Goal: Communication & Community: Share content

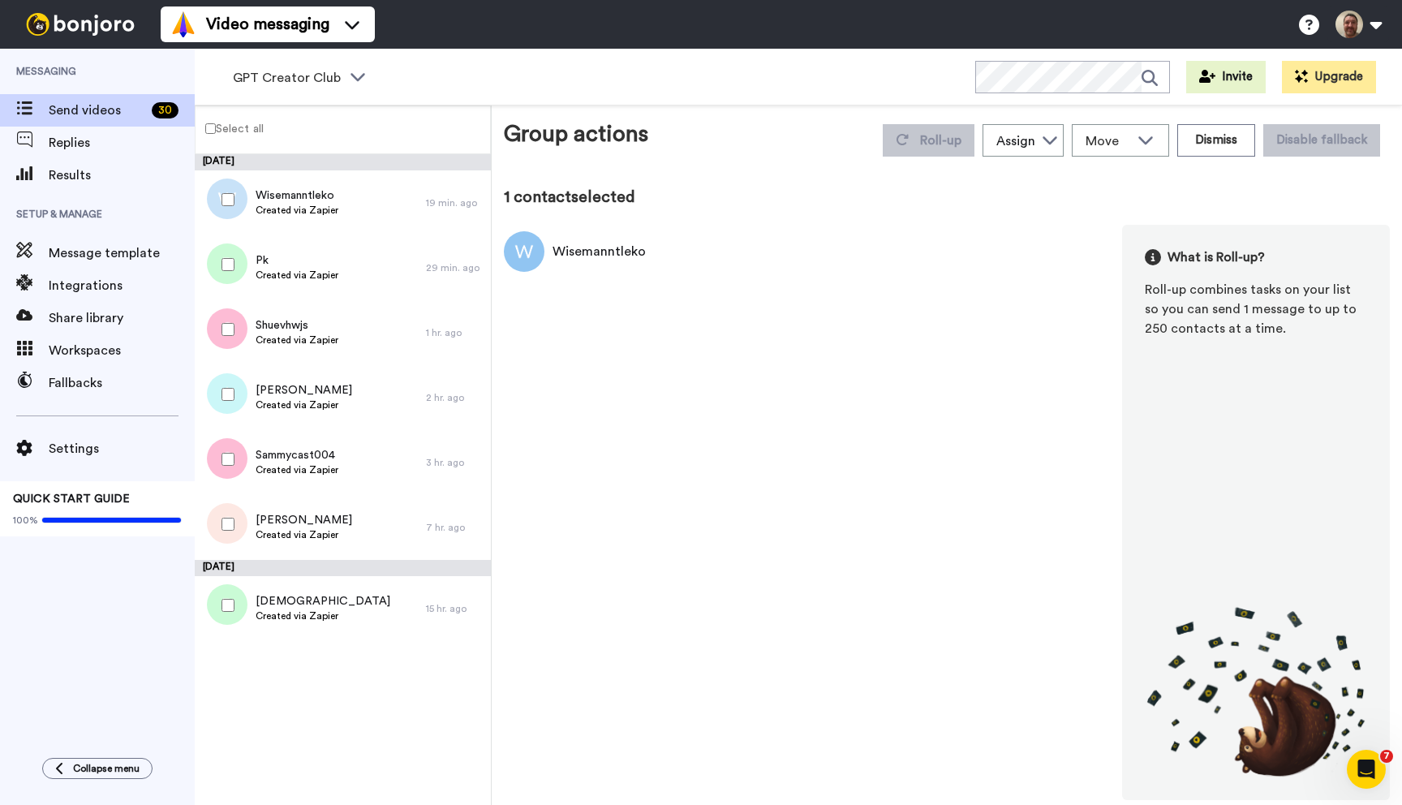
click at [217, 131] on label "Select all" at bounding box center [230, 127] width 68 height 19
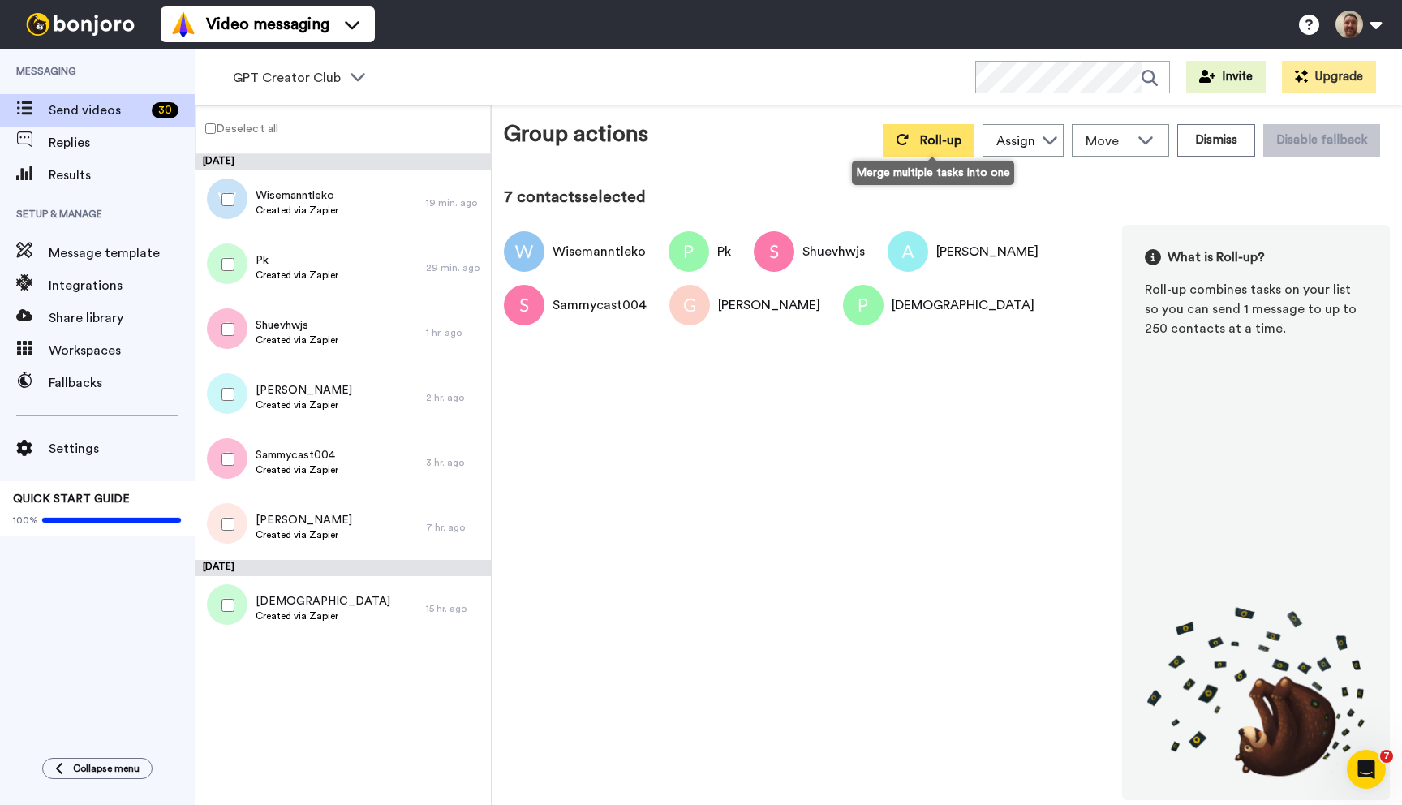
click at [949, 144] on span "Roll-up" at bounding box center [940, 140] width 41 height 13
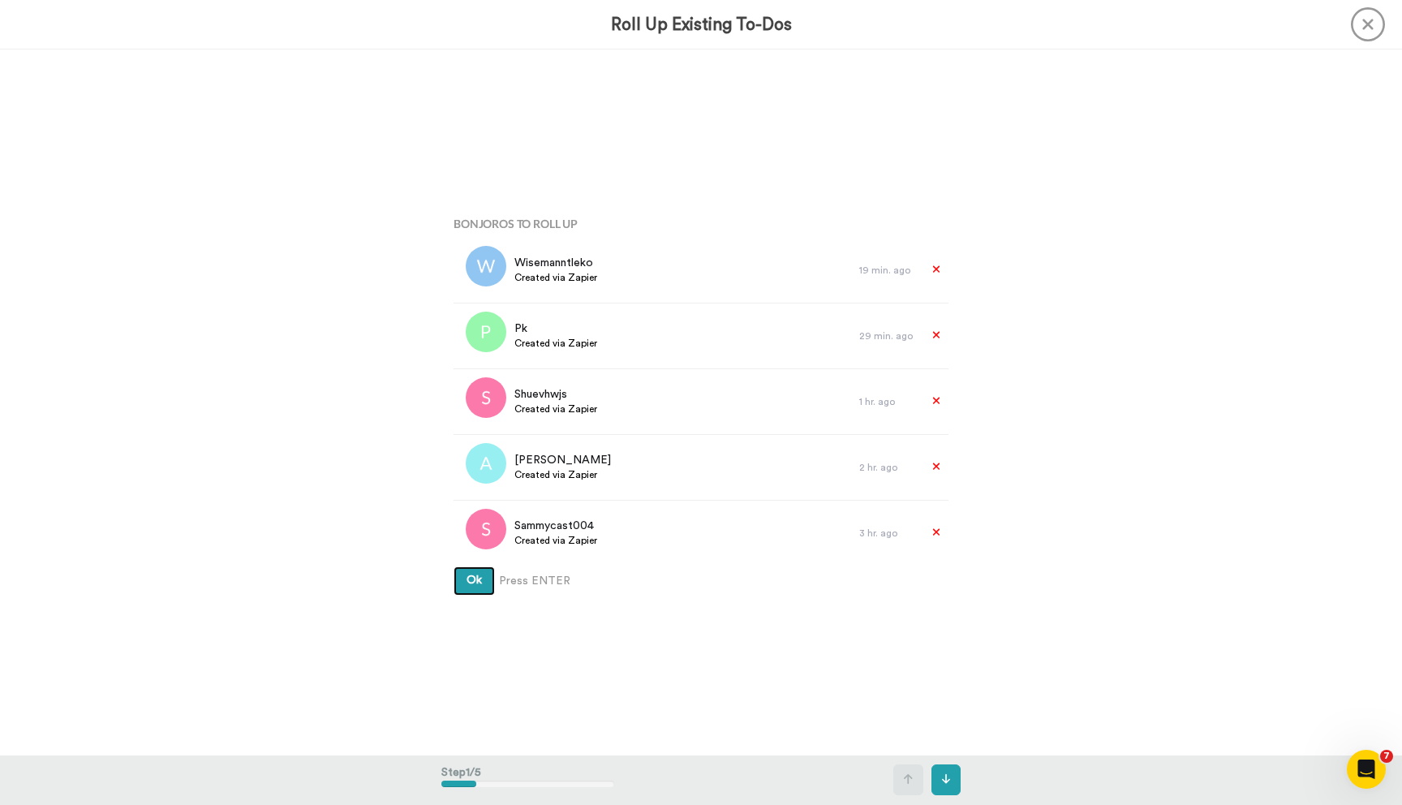
click at [467, 588] on button "Ok" at bounding box center [474, 580] width 41 height 29
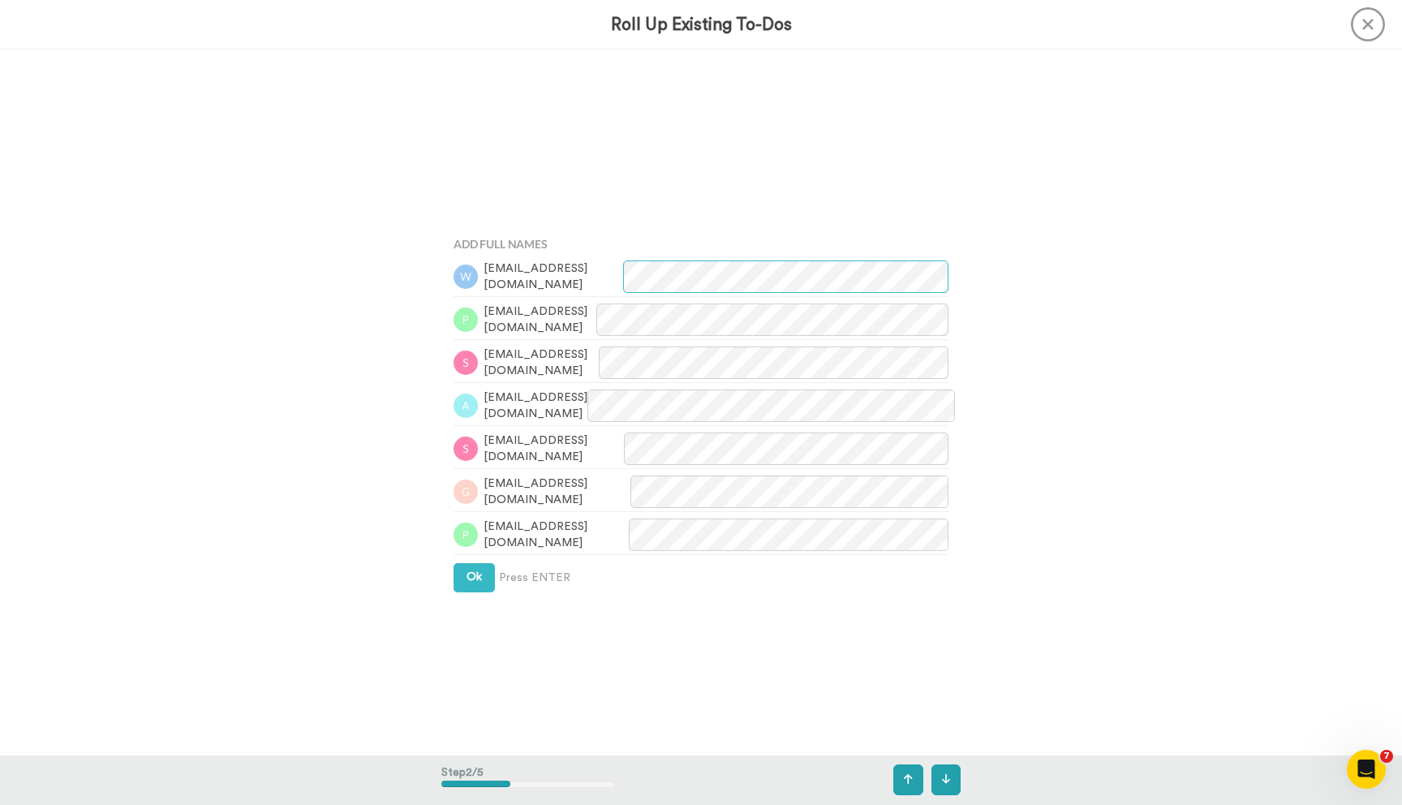
scroll to position [706, 0]
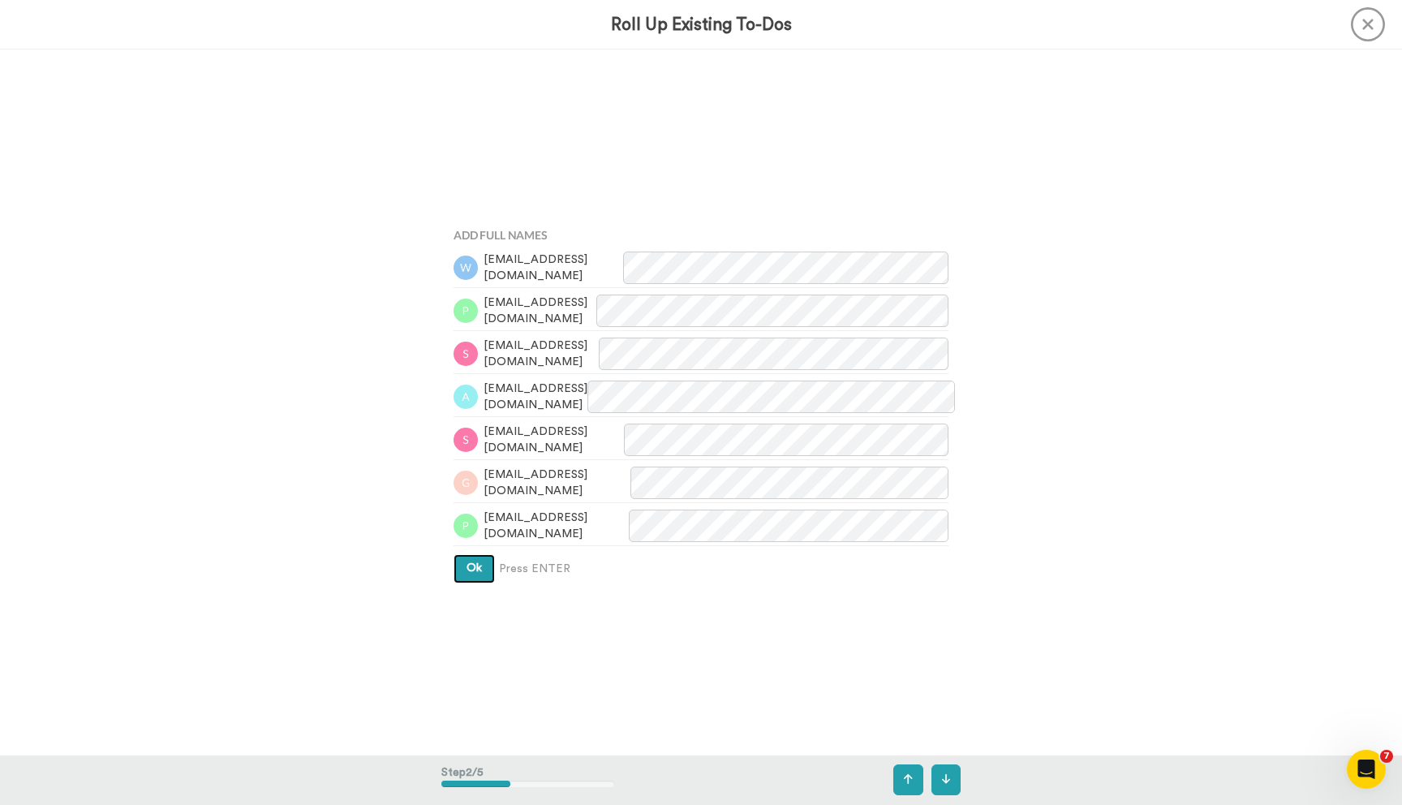
click at [468, 566] on span "Ok" at bounding box center [474, 567] width 15 height 11
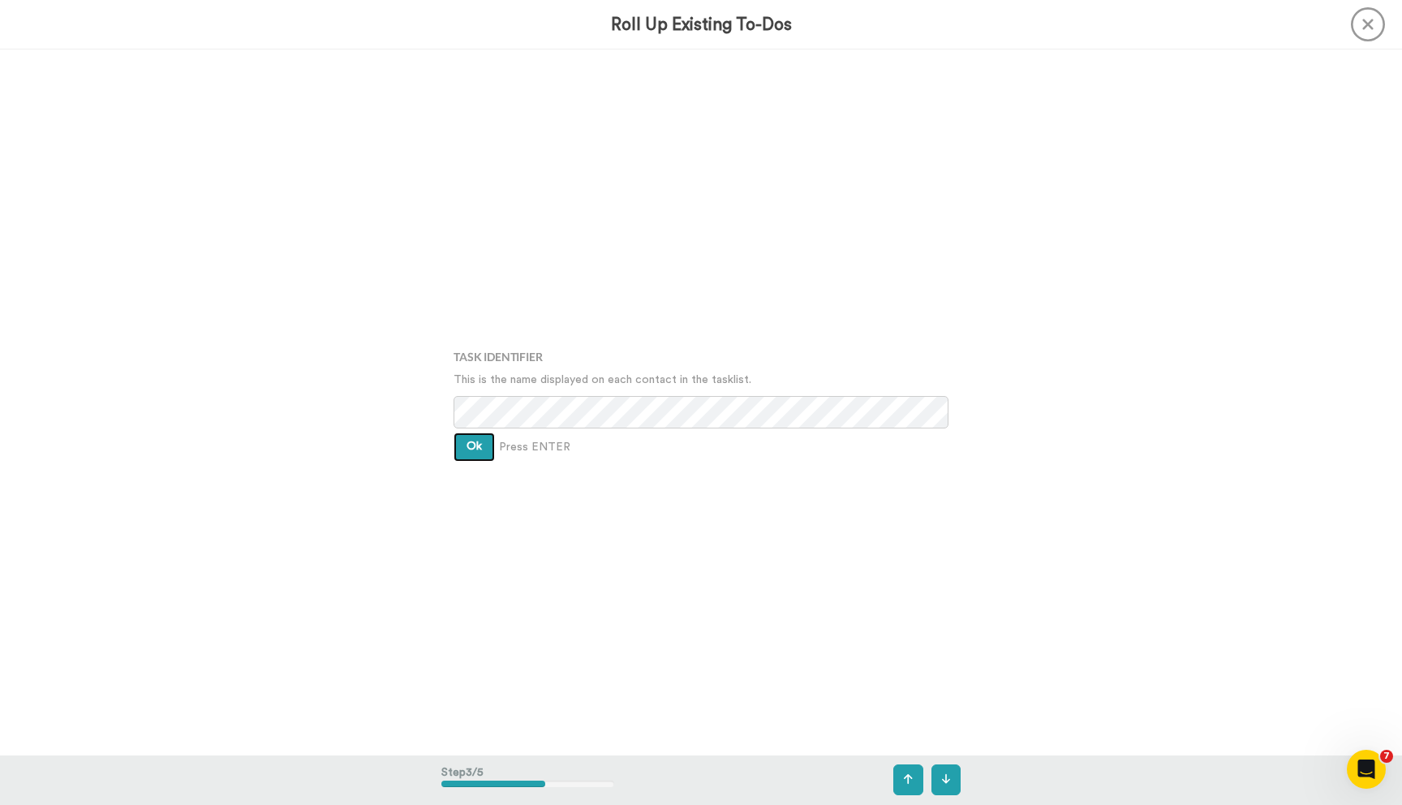
click at [465, 440] on button "Ok" at bounding box center [474, 447] width 41 height 29
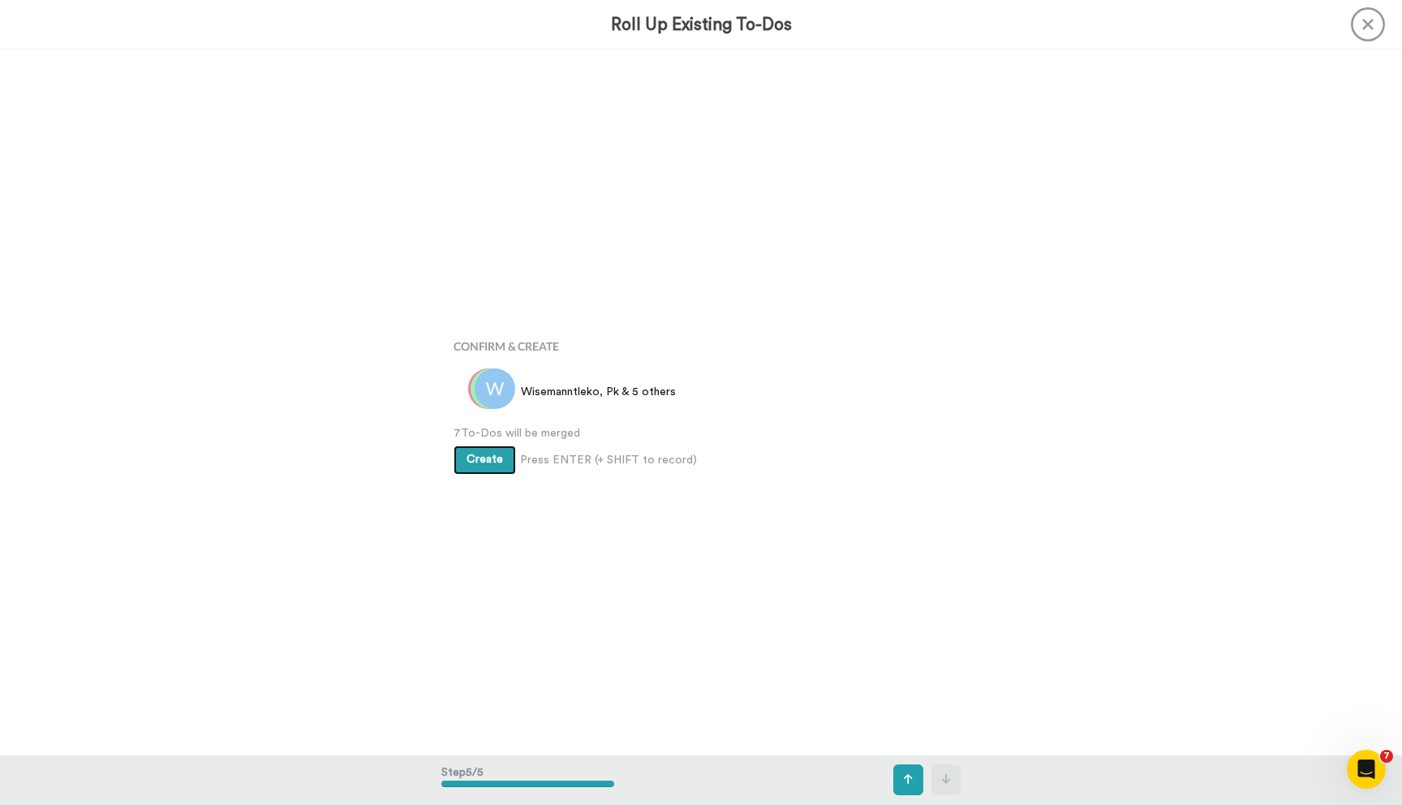
scroll to position [2822, 0]
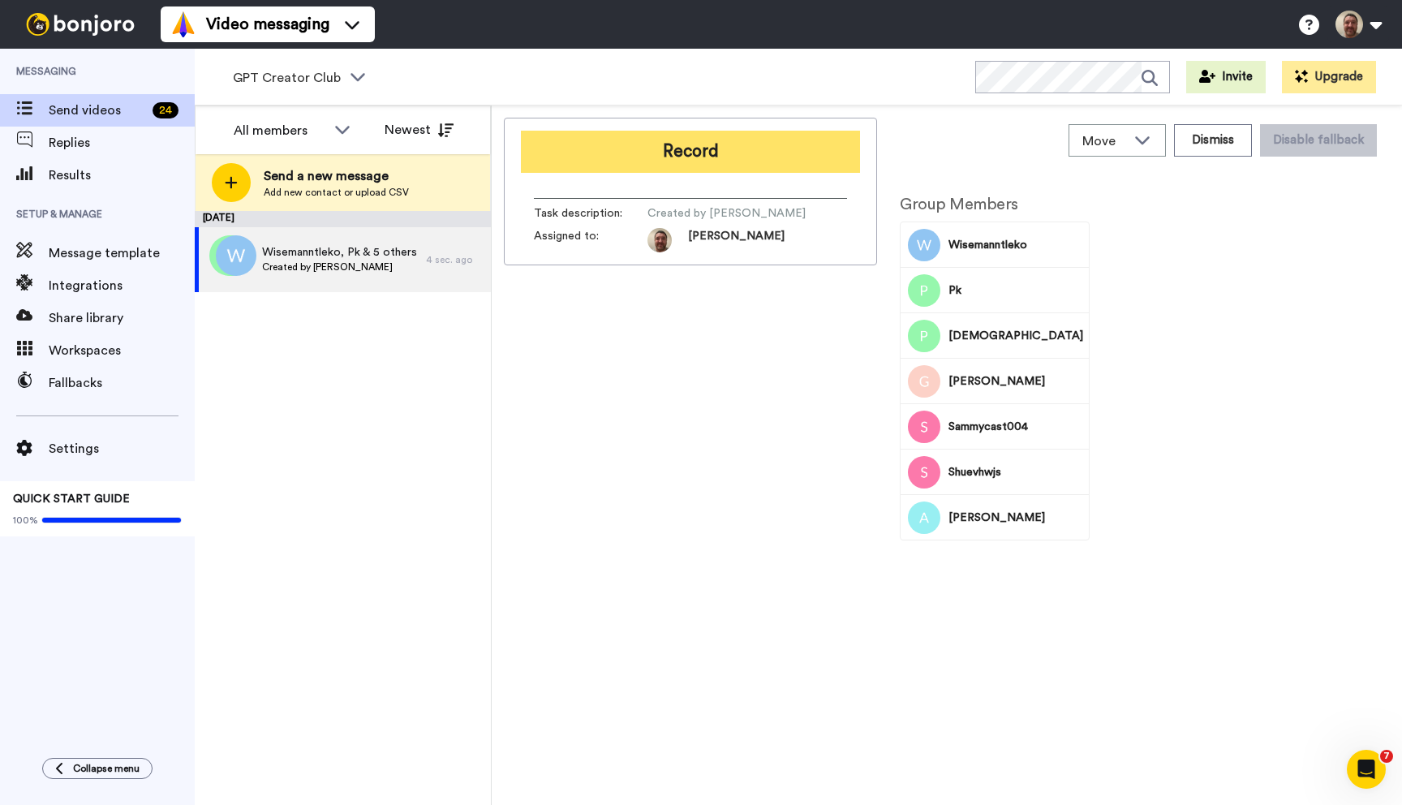
click at [704, 146] on button "Record" at bounding box center [690, 152] width 339 height 42
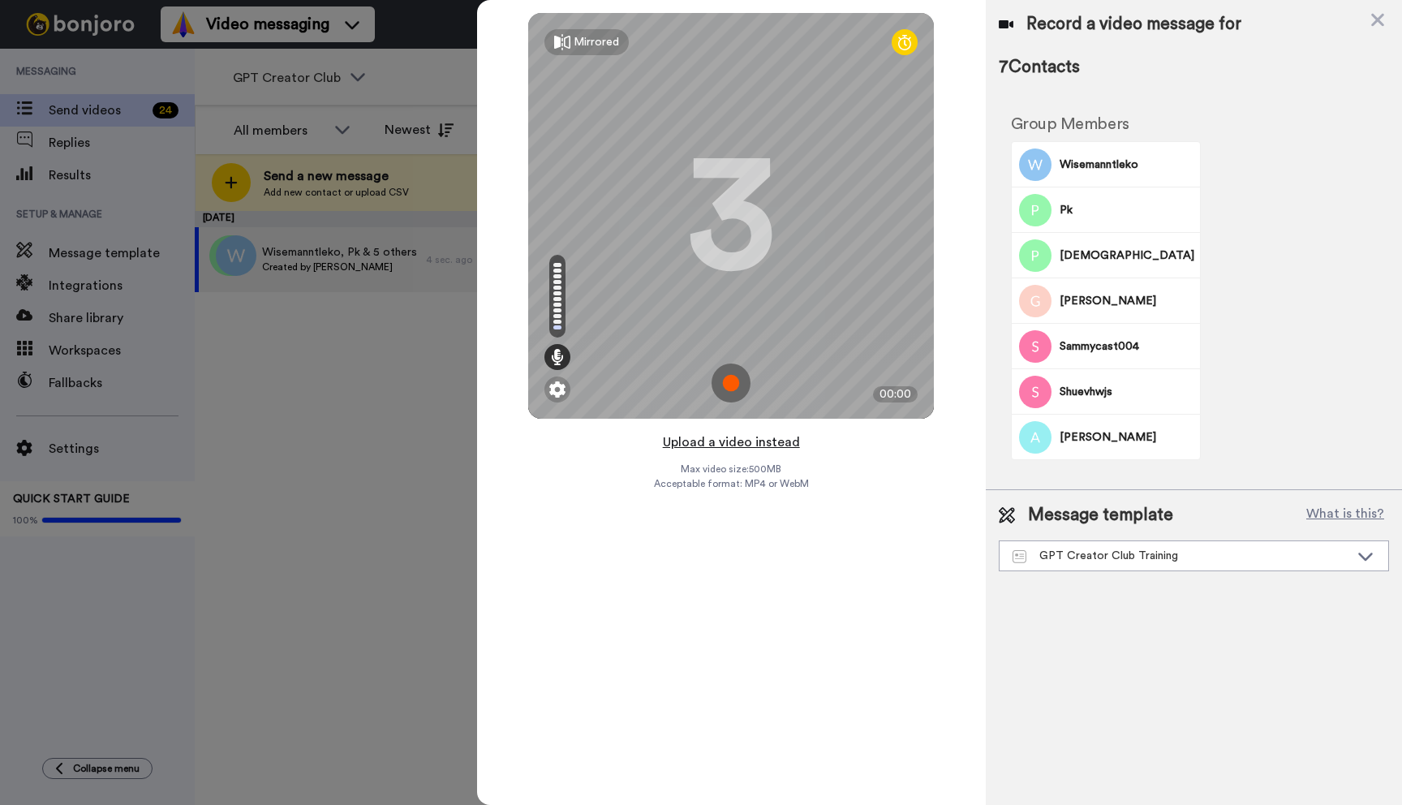
click at [730, 442] on button "Upload a video instead" at bounding box center [731, 442] width 147 height 21
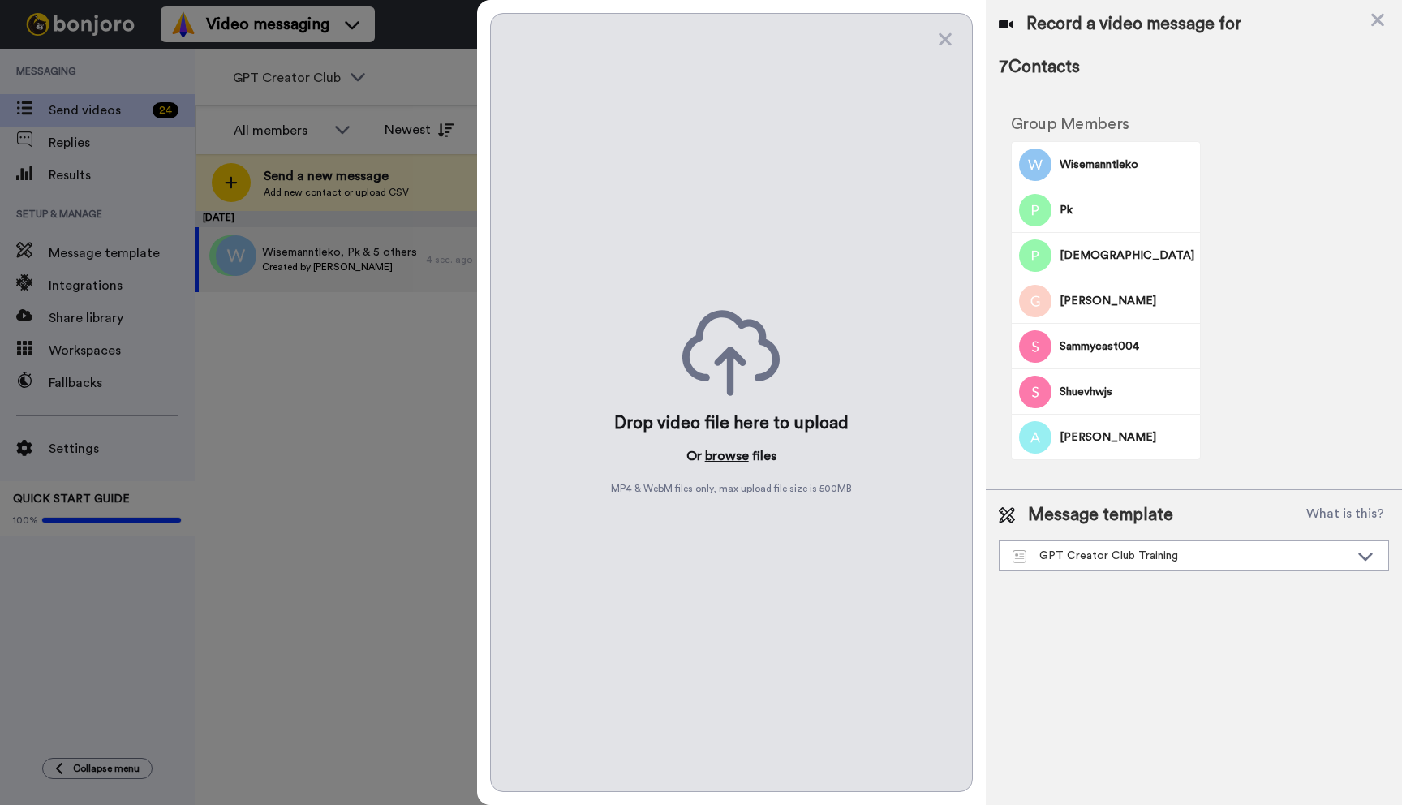
click at [729, 456] on button "browse" at bounding box center [727, 455] width 44 height 19
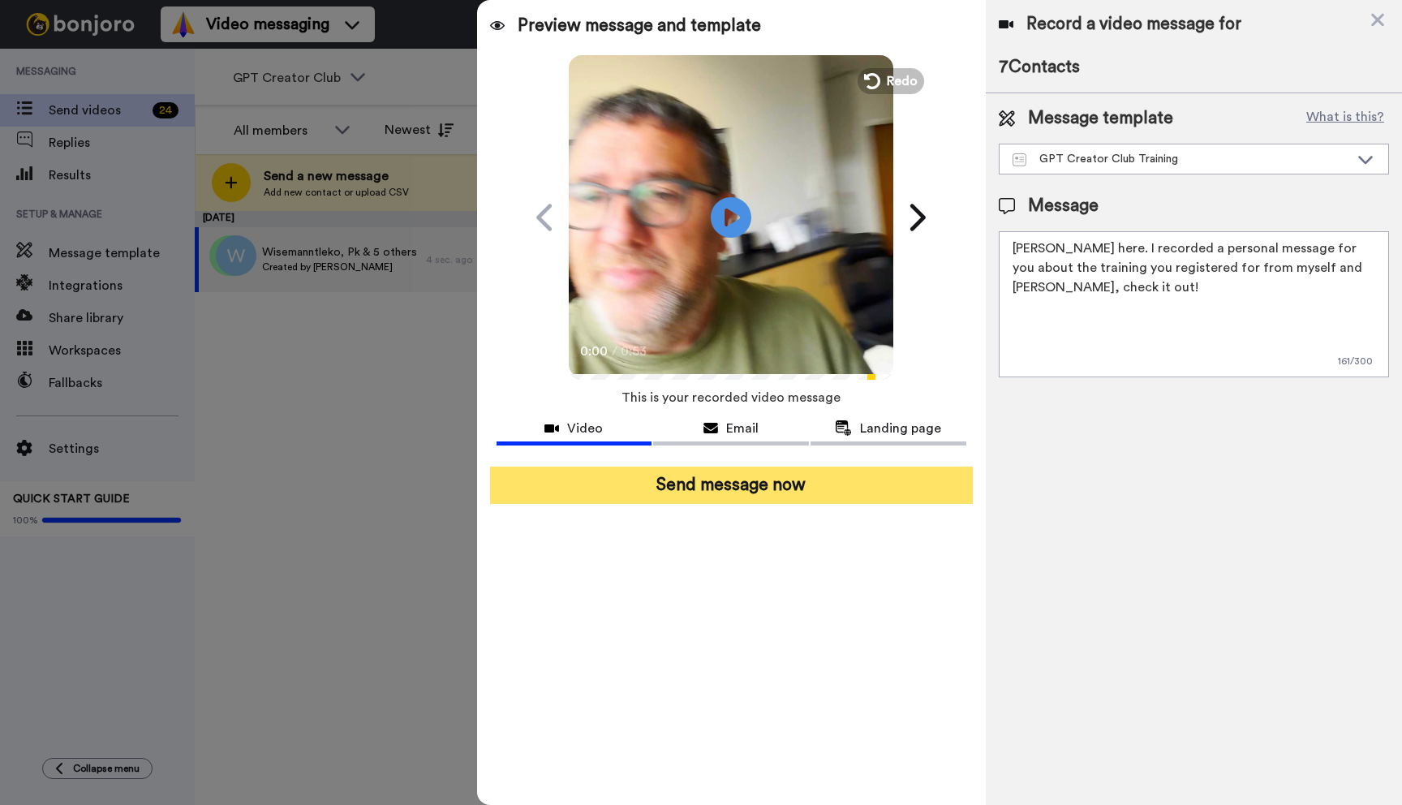
click at [773, 467] on button "Send message now" at bounding box center [731, 485] width 483 height 37
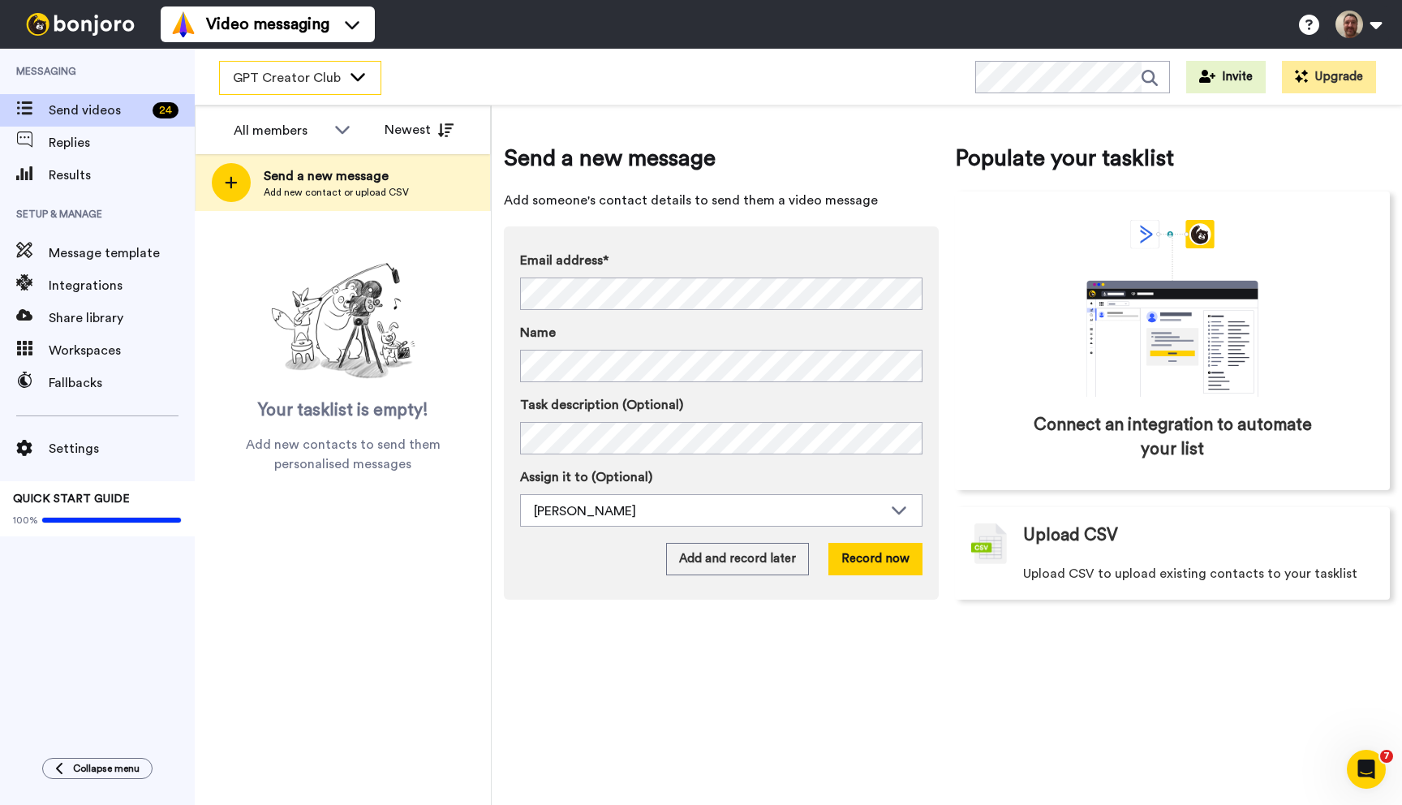
click at [289, 88] on div "GPT Creator Club" at bounding box center [300, 78] width 161 height 32
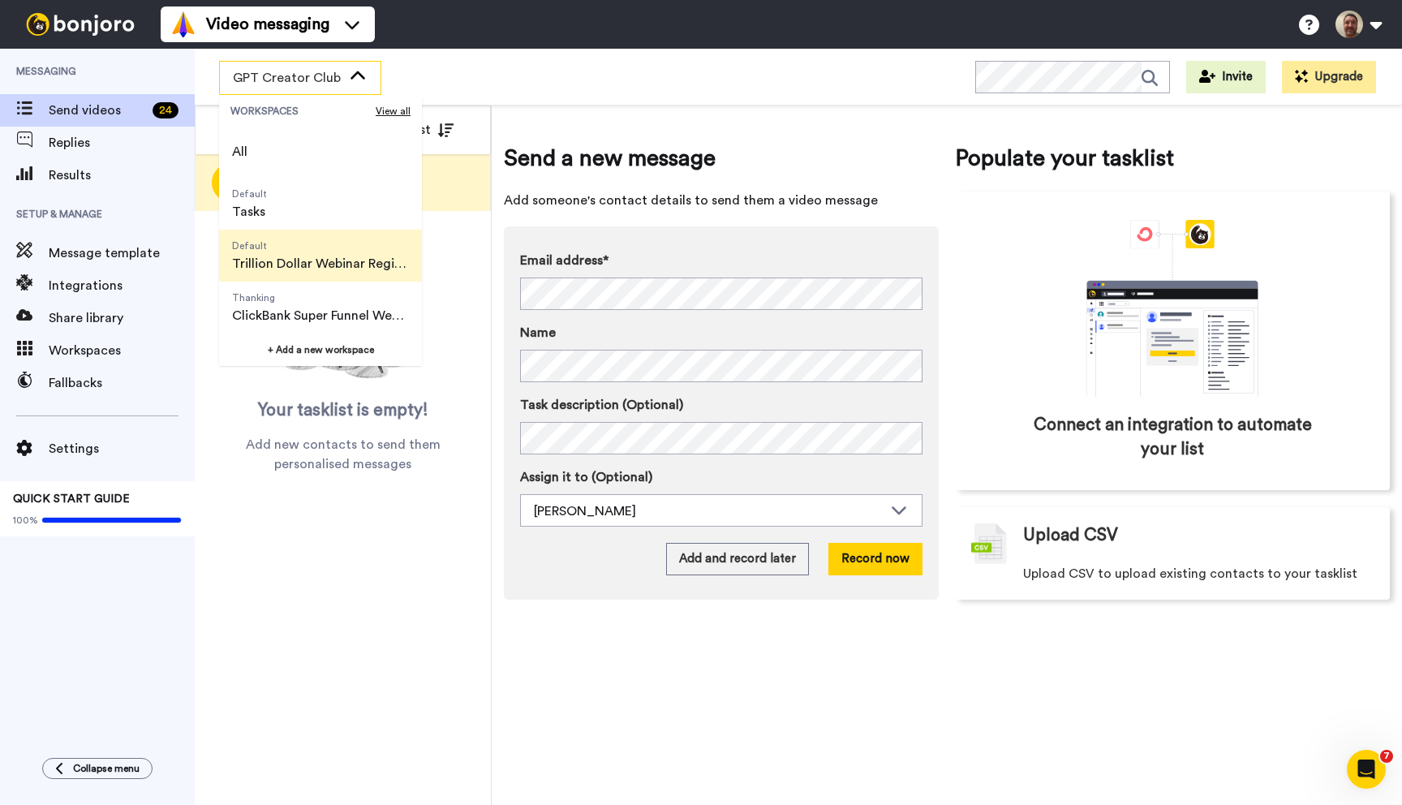
click at [308, 248] on span "Default" at bounding box center [320, 245] width 177 height 13
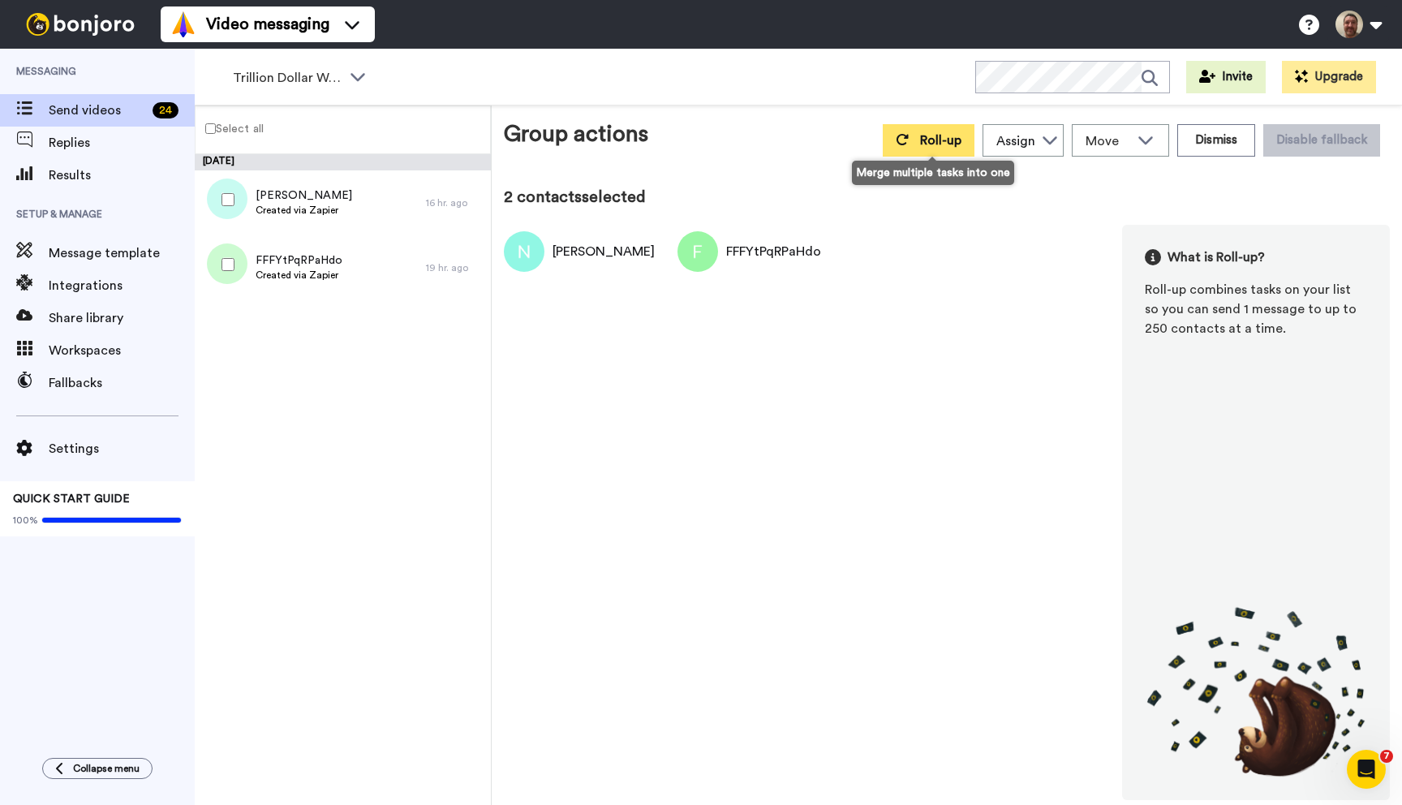
click at [944, 134] on span "Roll-up" at bounding box center [940, 140] width 41 height 13
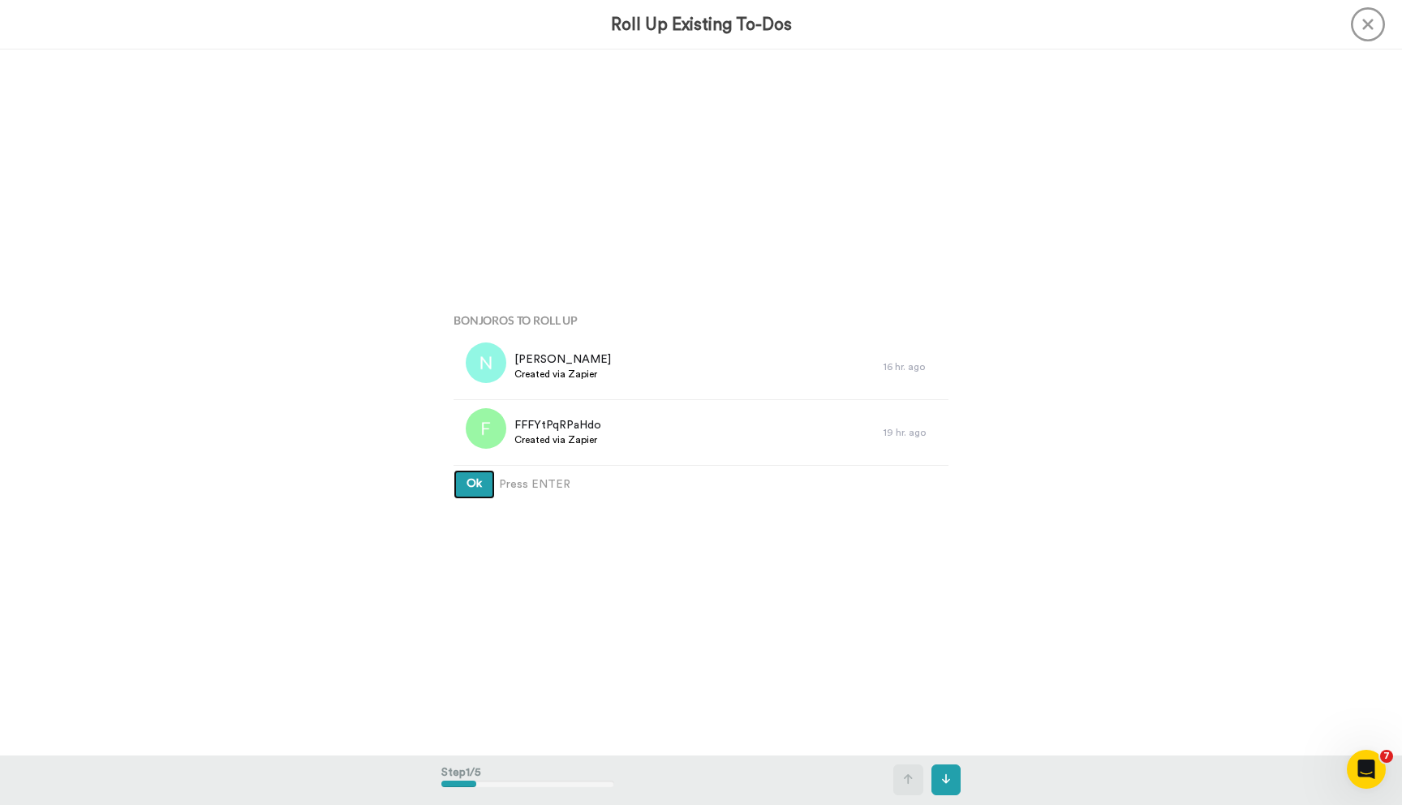
click at [454, 470] on button "Ok" at bounding box center [474, 484] width 41 height 29
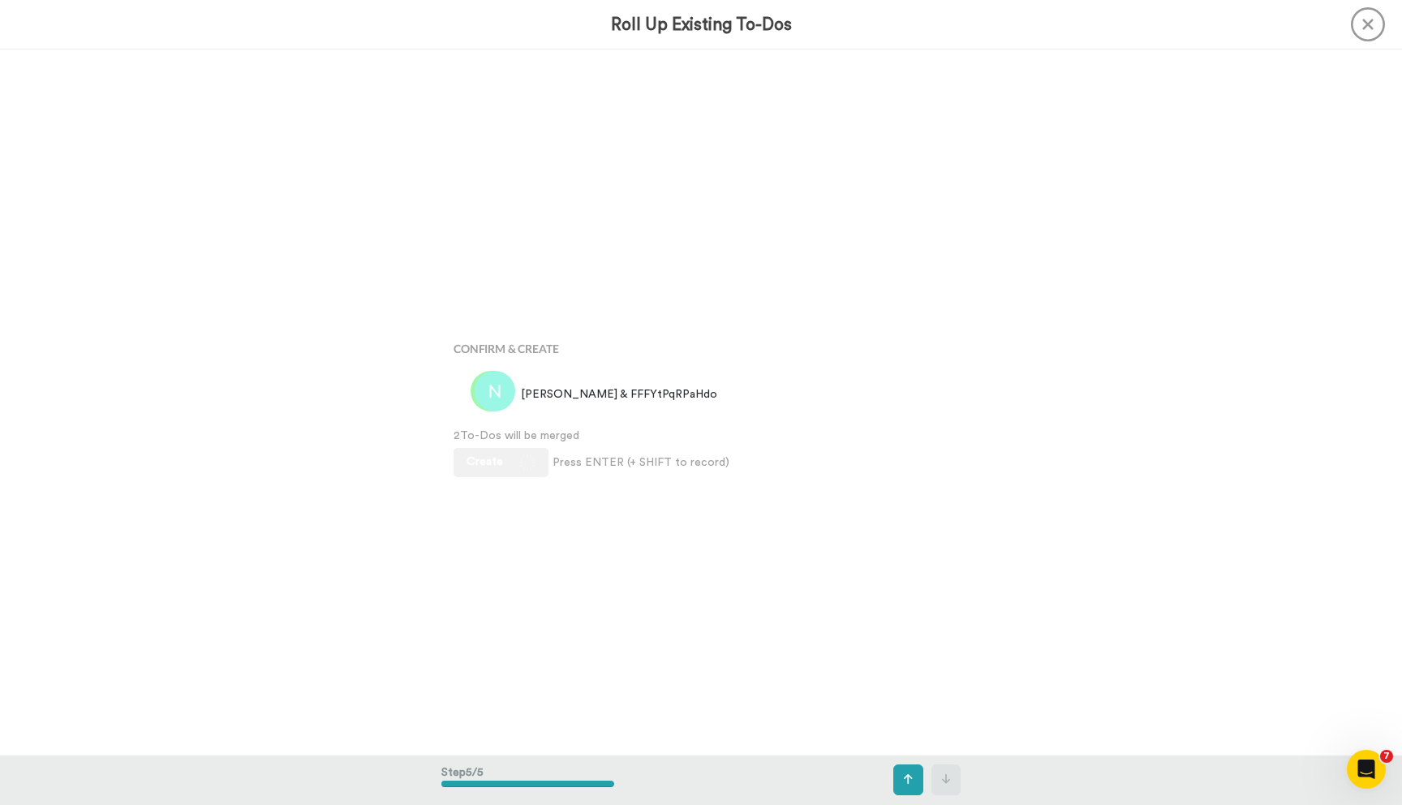
scroll to position [2822, 0]
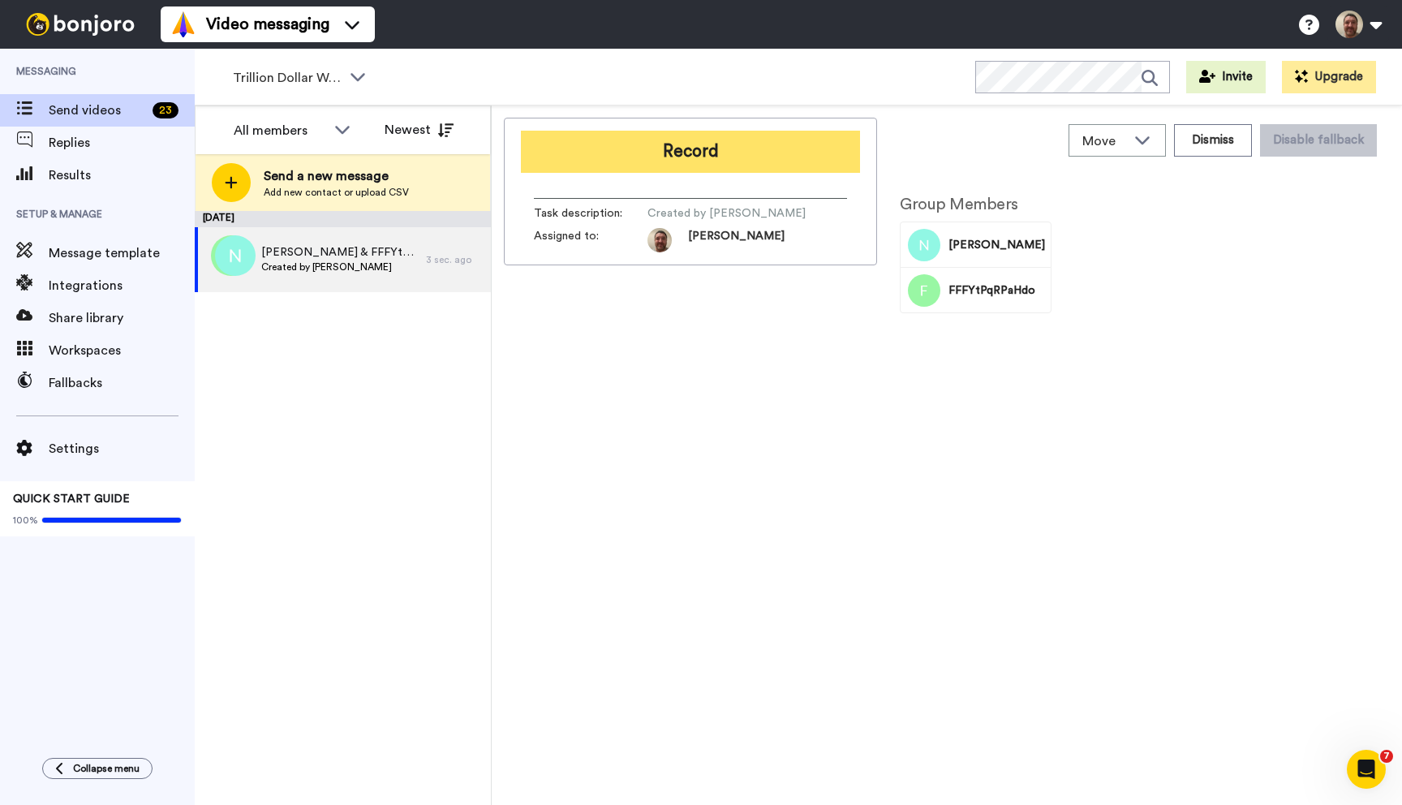
click at [687, 149] on button "Record" at bounding box center [690, 152] width 339 height 42
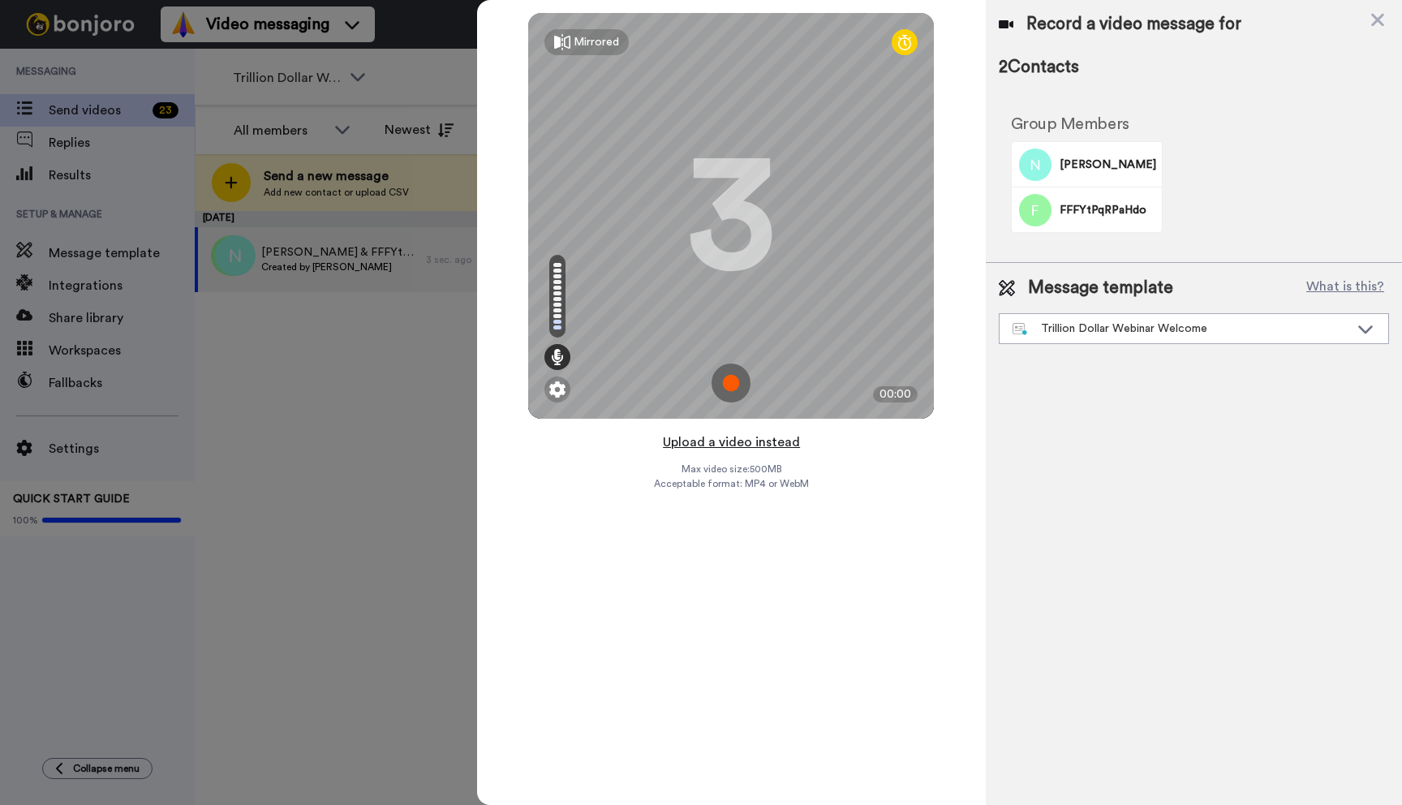
click at [724, 445] on button "Upload a video instead" at bounding box center [731, 442] width 147 height 21
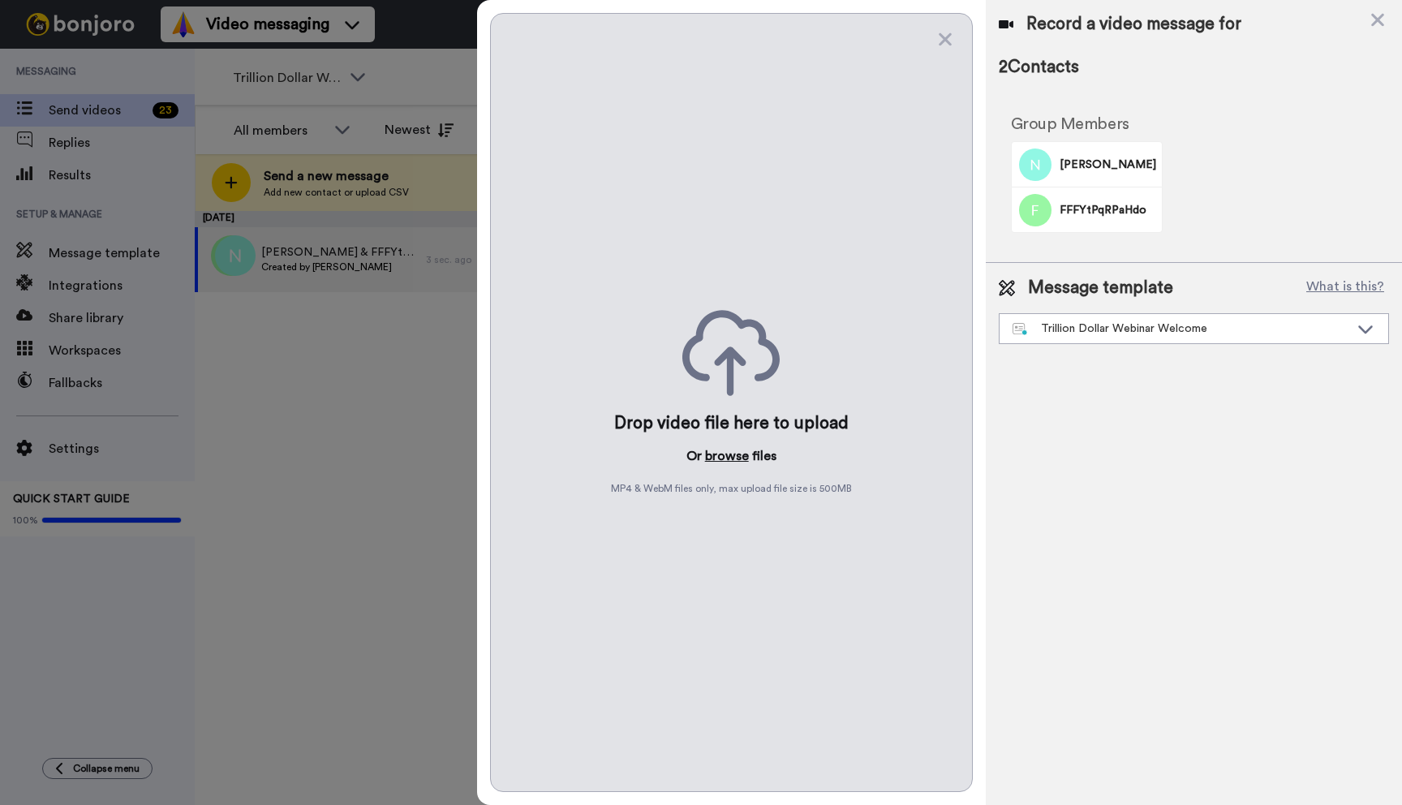
click at [722, 459] on button "browse" at bounding box center [727, 455] width 44 height 19
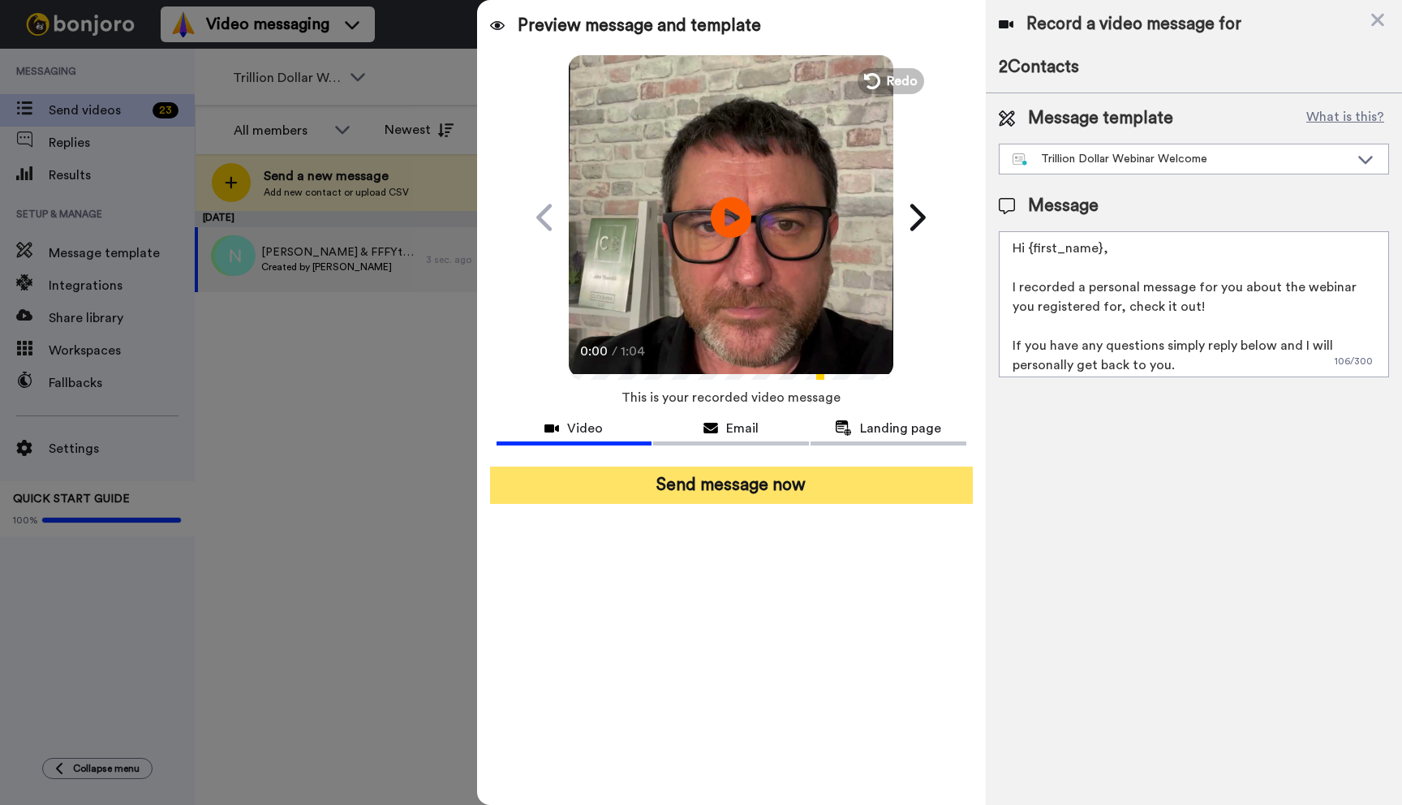
click at [737, 498] on button "Send message now" at bounding box center [731, 485] width 483 height 37
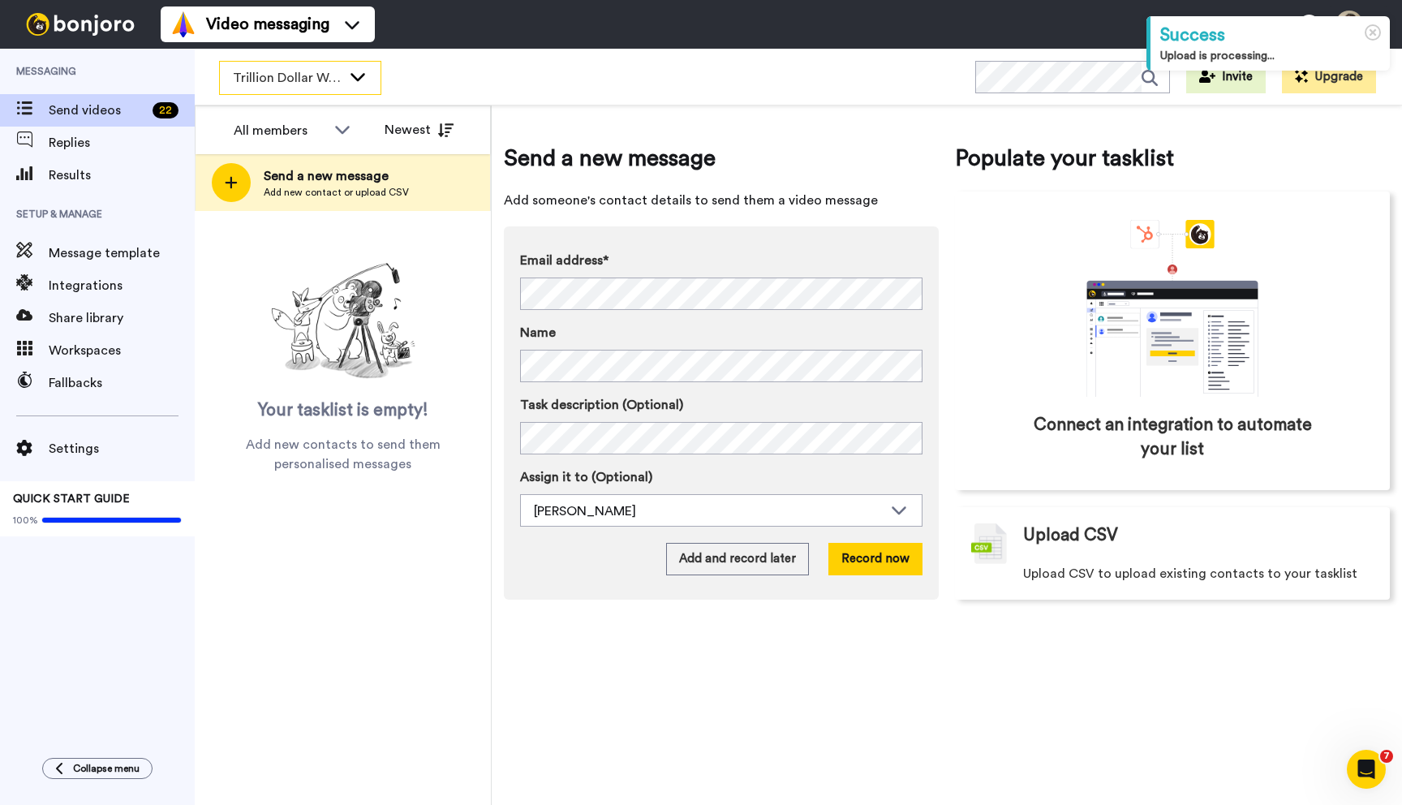
click at [303, 68] on span "Trillion Dollar Webinar Registrants" at bounding box center [287, 77] width 109 height 19
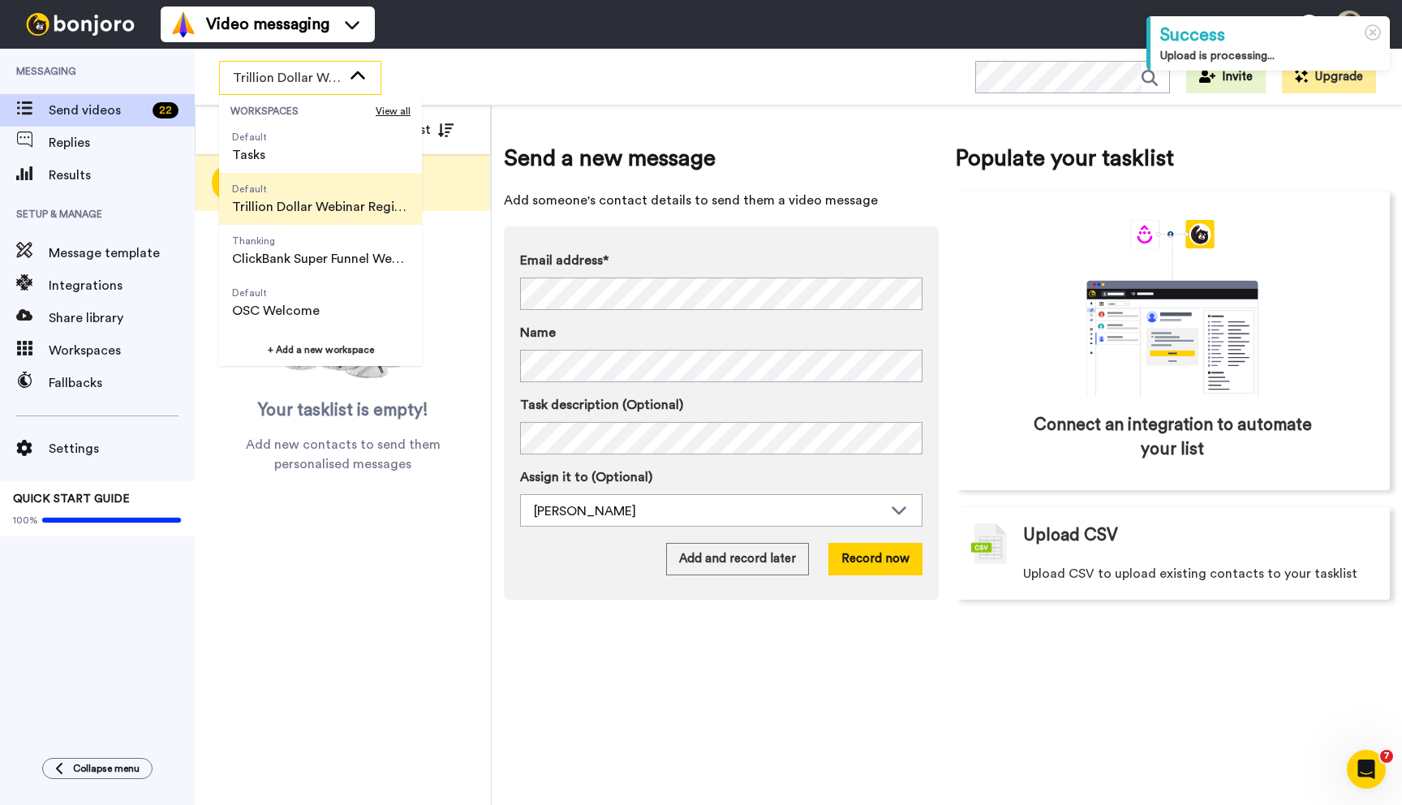
scroll to position [79, 0]
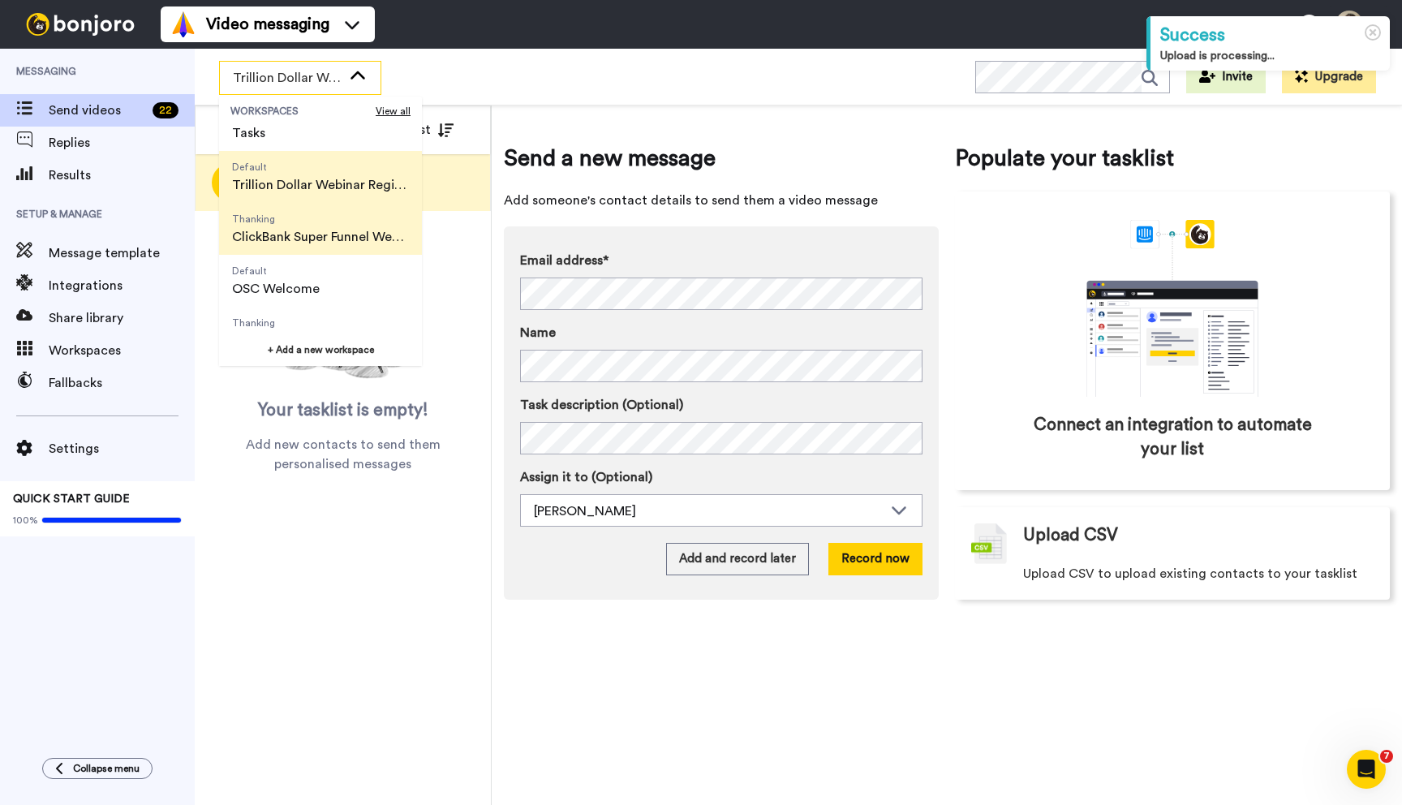
click at [312, 222] on span "Thanking" at bounding box center [320, 219] width 177 height 13
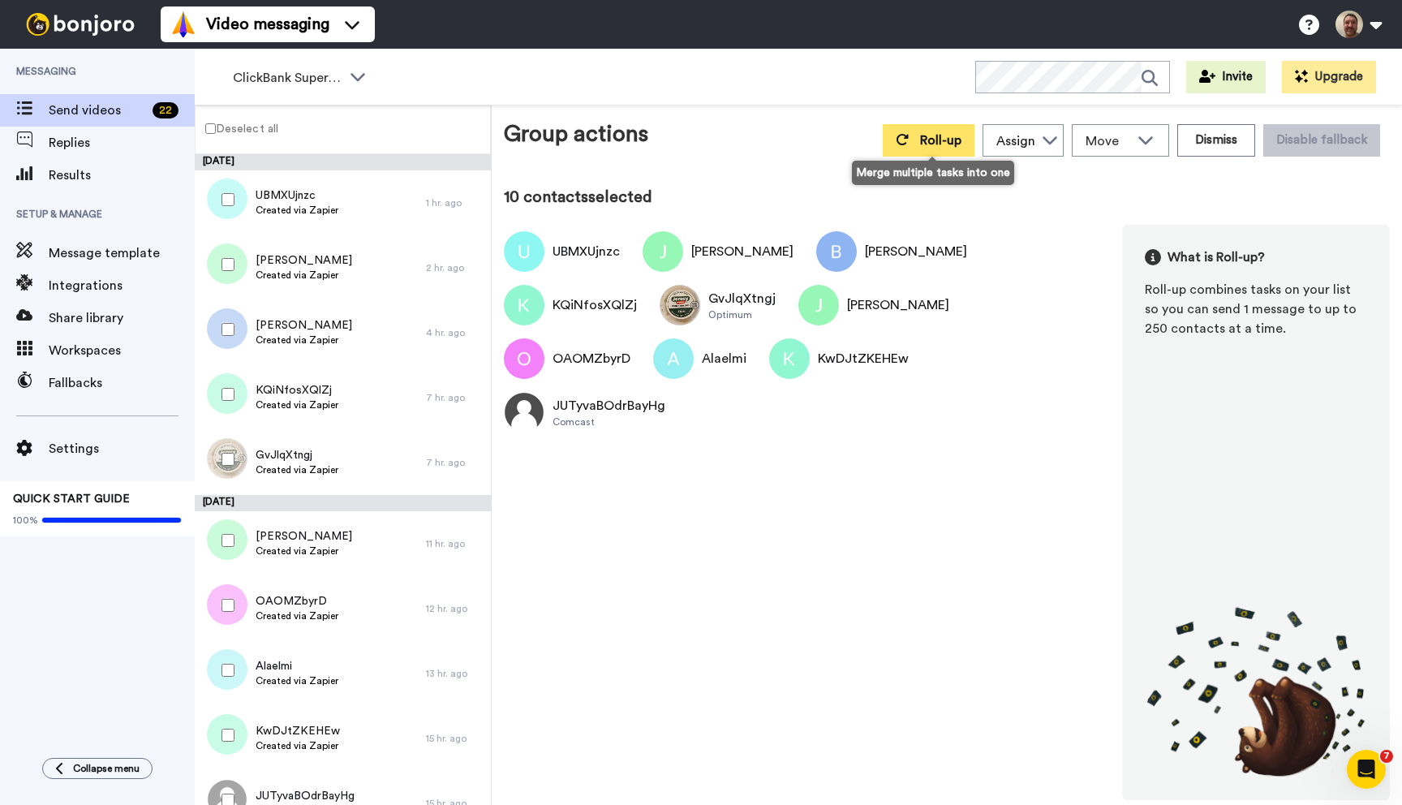
click at [915, 137] on button "Roll-up" at bounding box center [929, 140] width 92 height 32
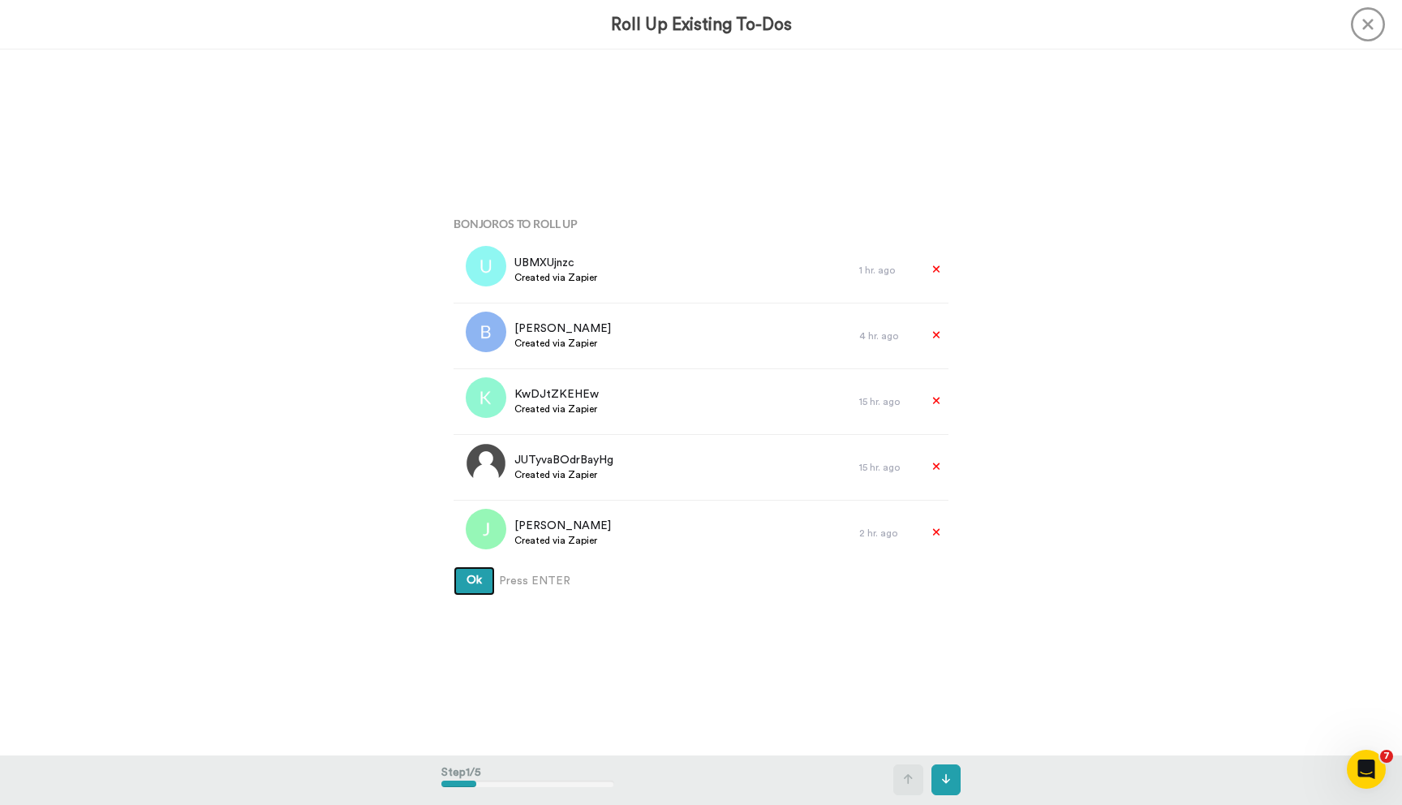
click at [454, 566] on button "Ok" at bounding box center [474, 580] width 41 height 29
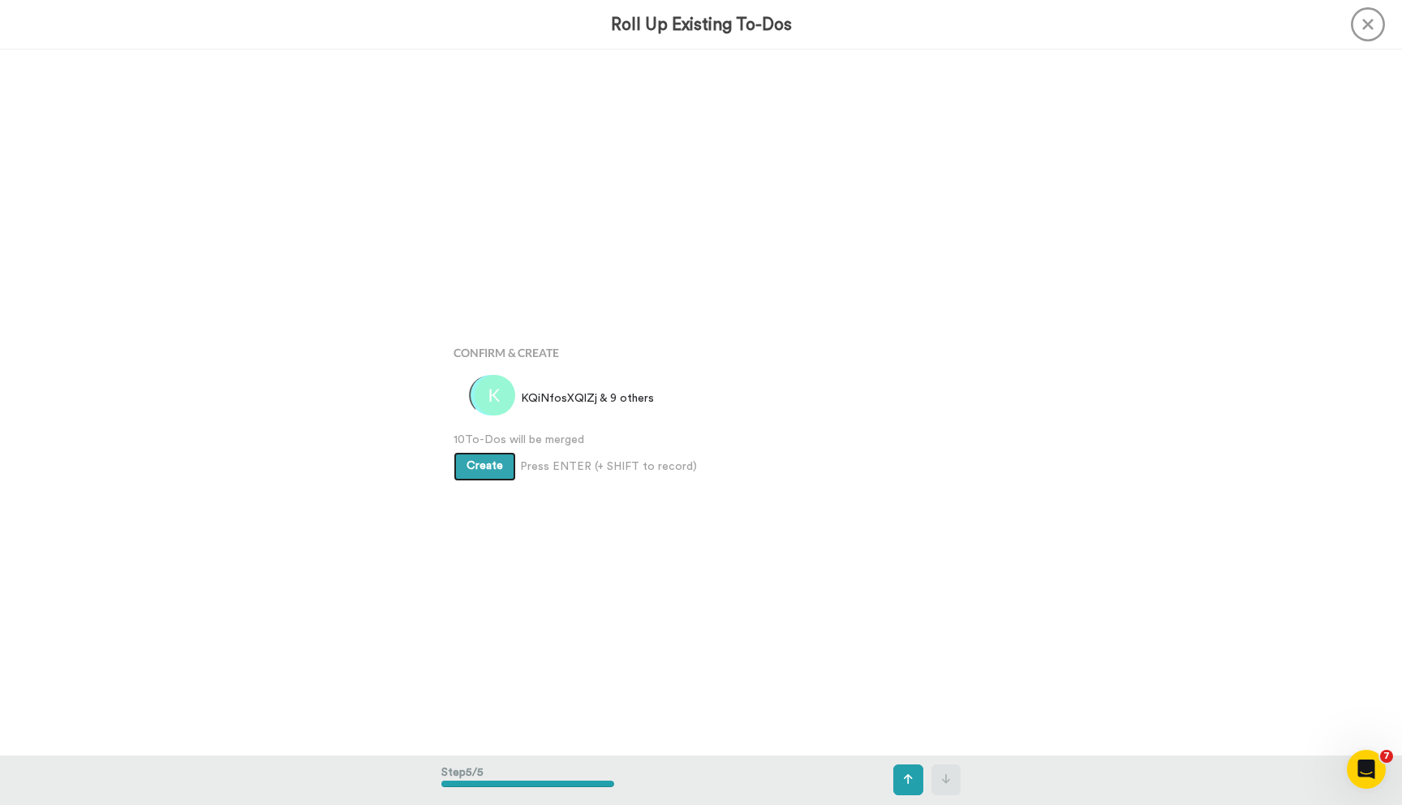
scroll to position [2822, 0]
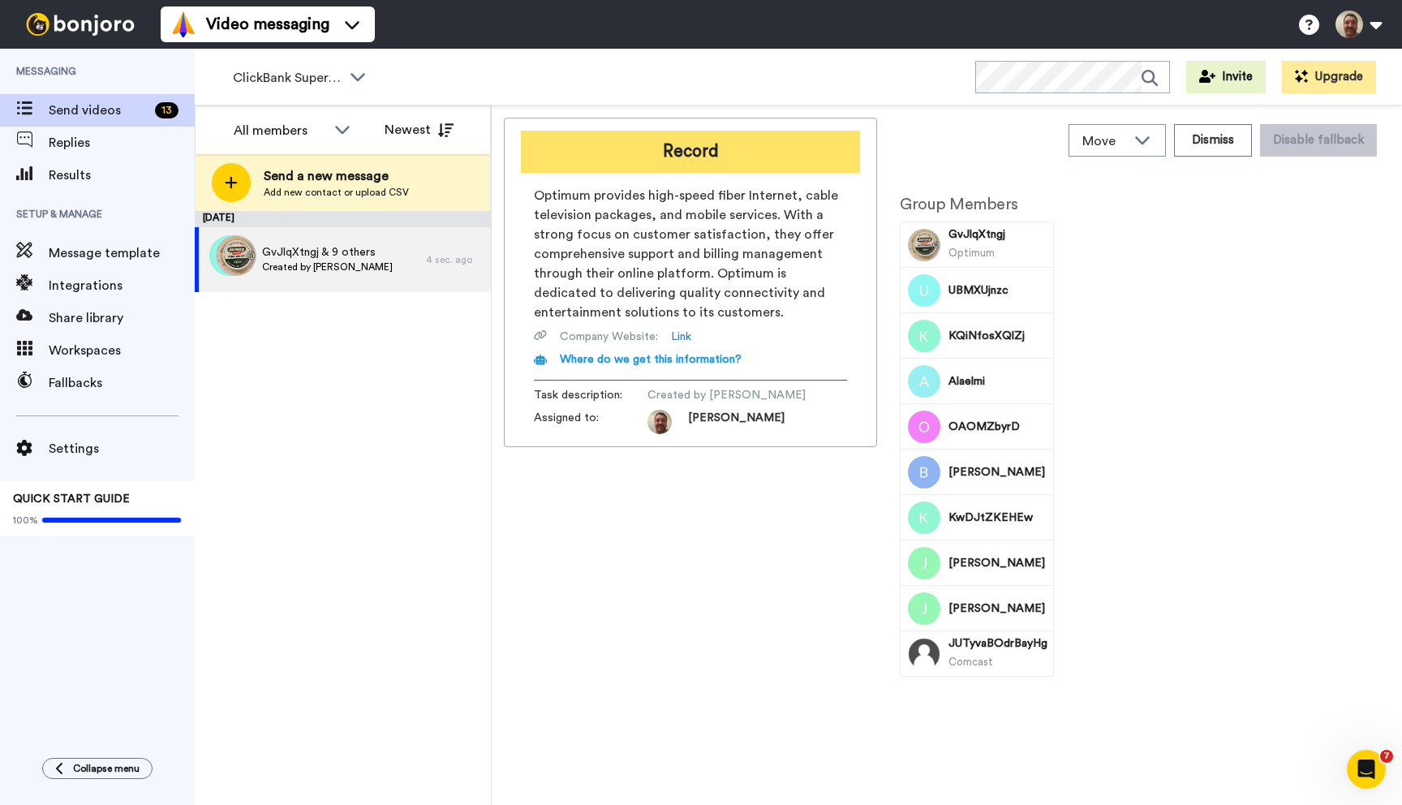
click at [659, 157] on button "Record" at bounding box center [690, 152] width 339 height 42
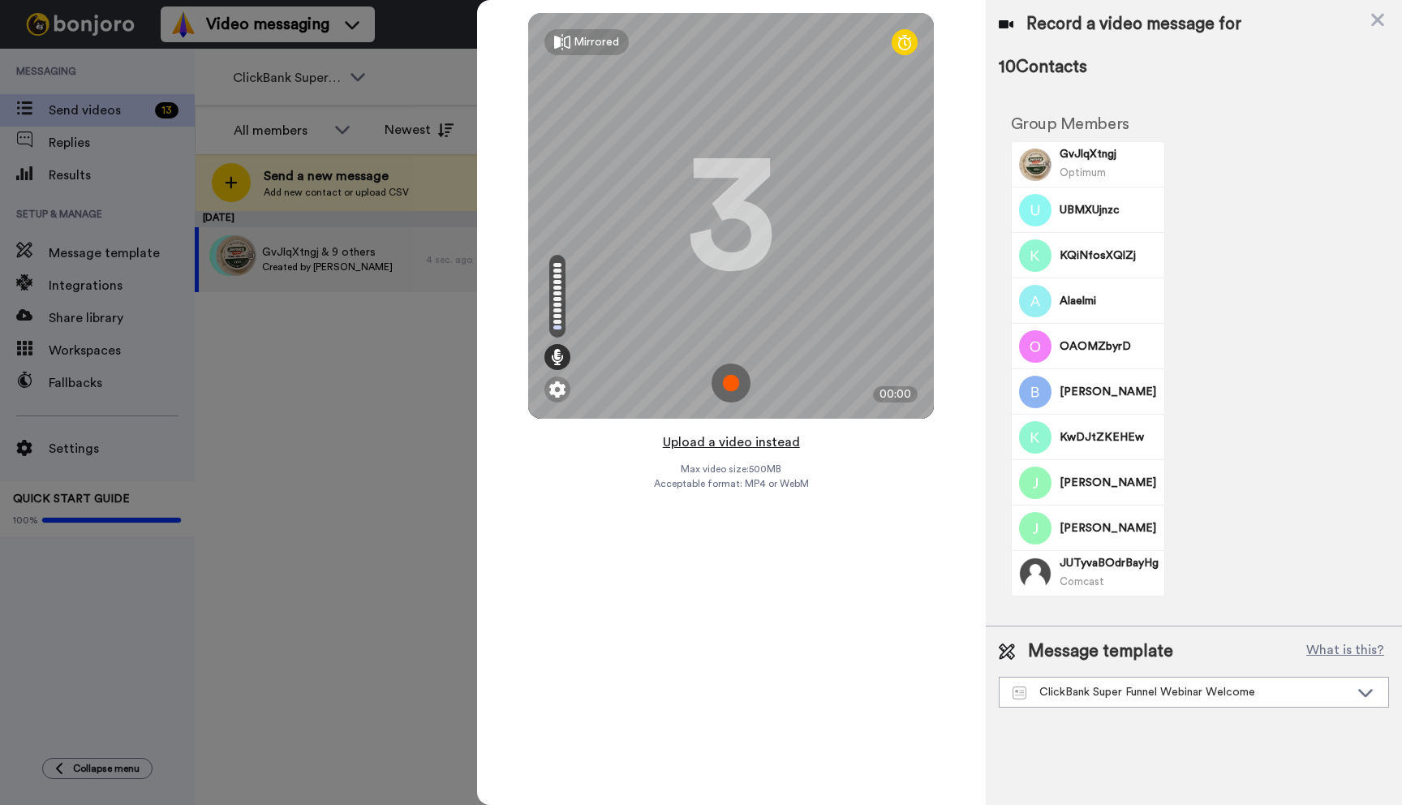
click at [716, 441] on button "Upload a video instead" at bounding box center [731, 442] width 147 height 21
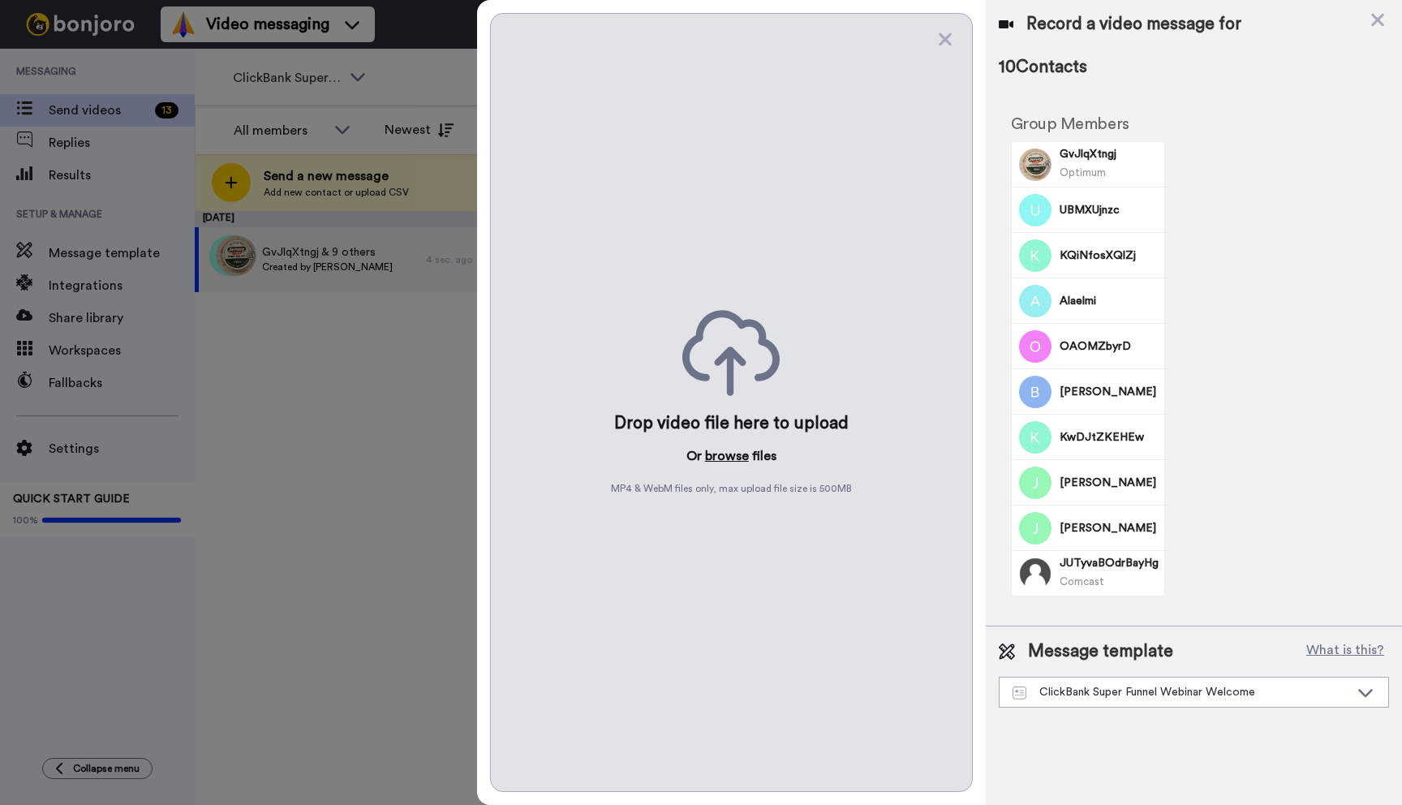
click at [716, 452] on button "browse" at bounding box center [727, 455] width 44 height 19
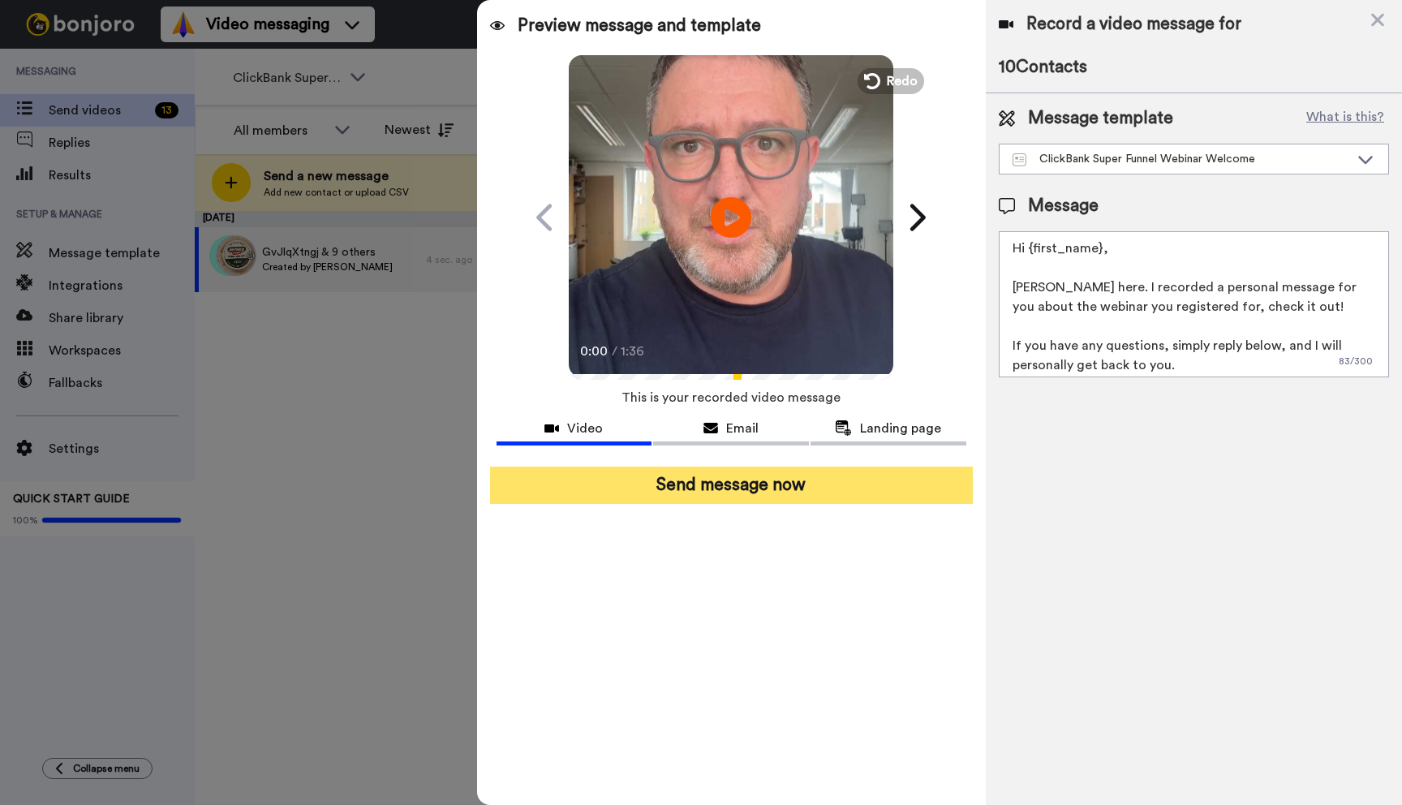
click at [764, 489] on button "Send message now" at bounding box center [731, 485] width 483 height 37
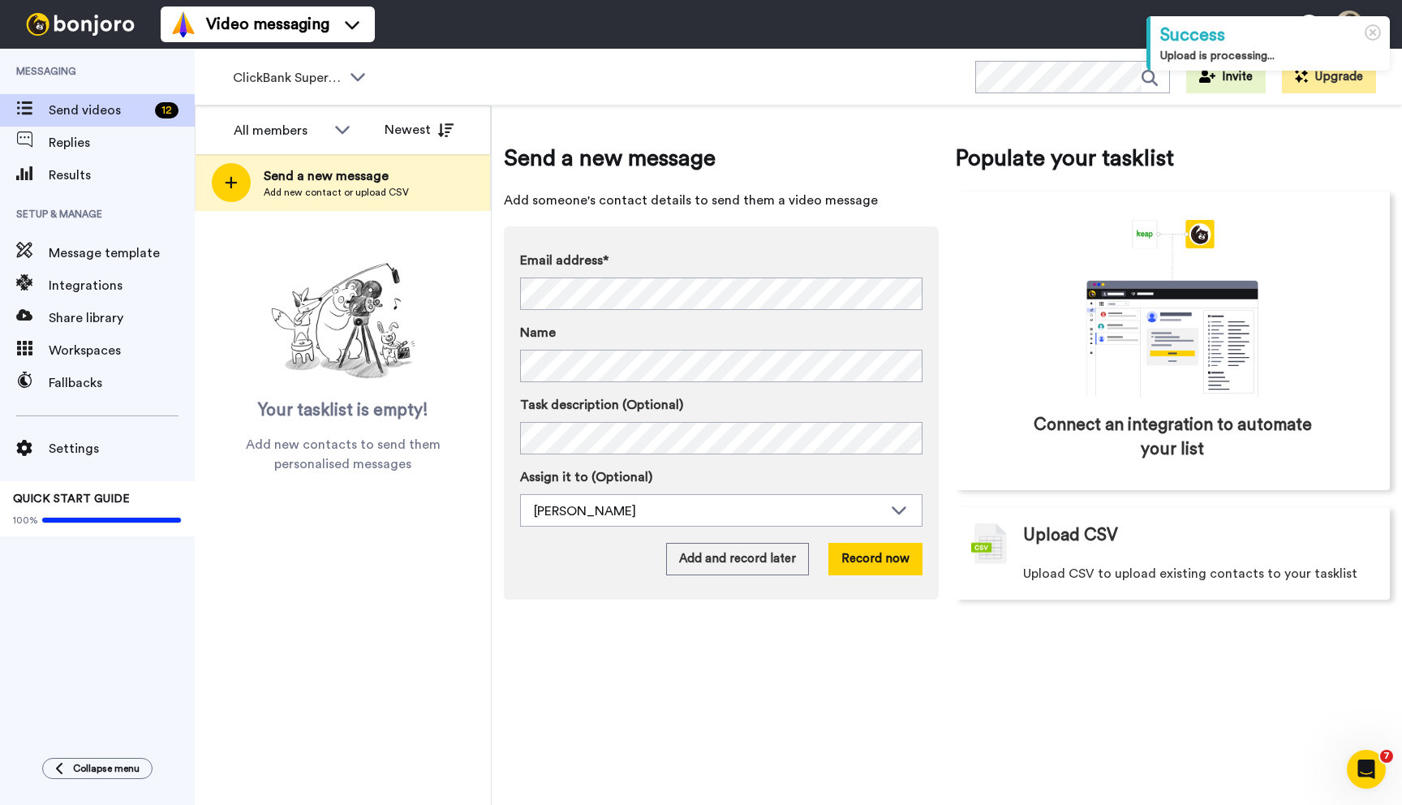
click at [355, 69] on icon at bounding box center [357, 76] width 19 height 16
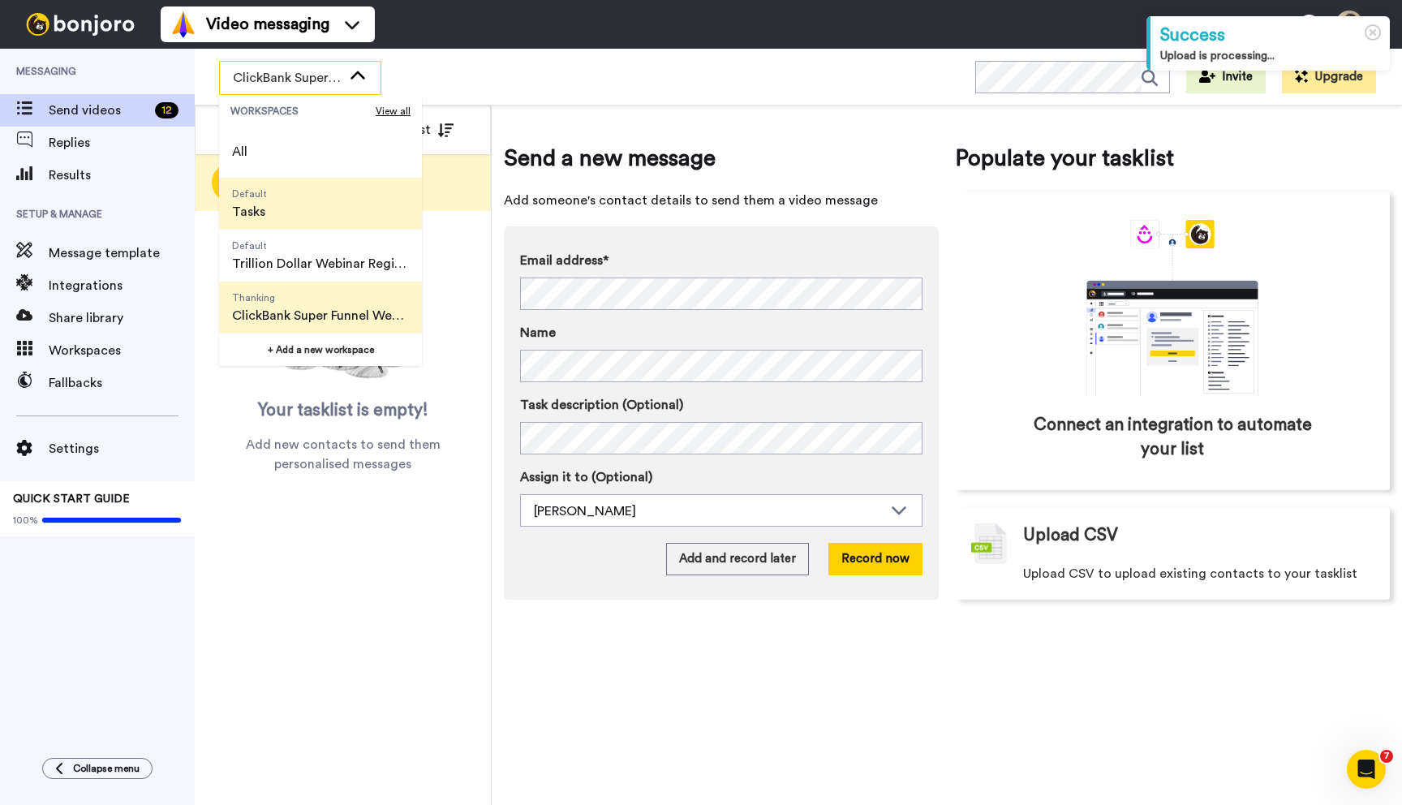
scroll to position [104, 0]
click at [314, 299] on span "Thanking" at bounding box center [286, 297] width 108 height 13
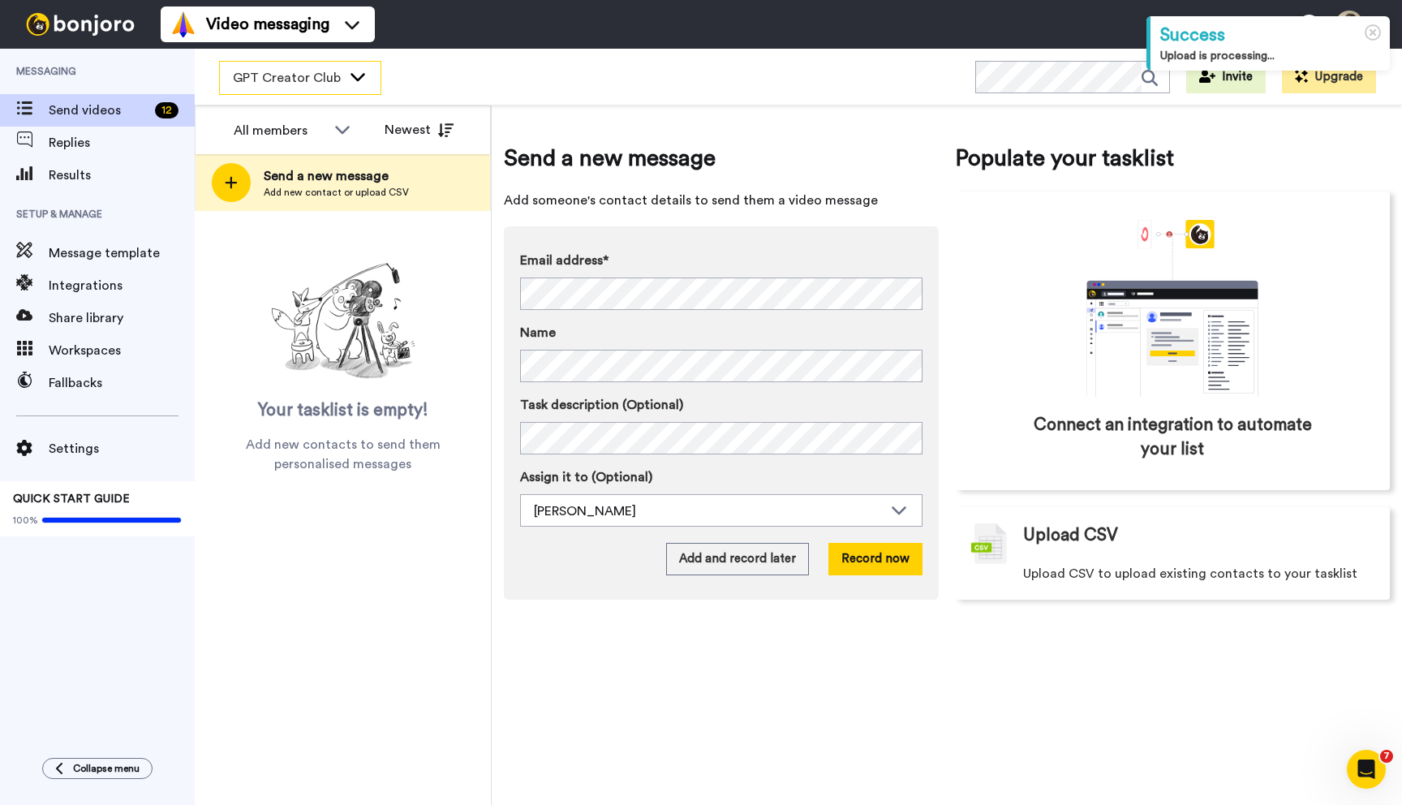
click at [360, 78] on icon at bounding box center [358, 77] width 15 height 8
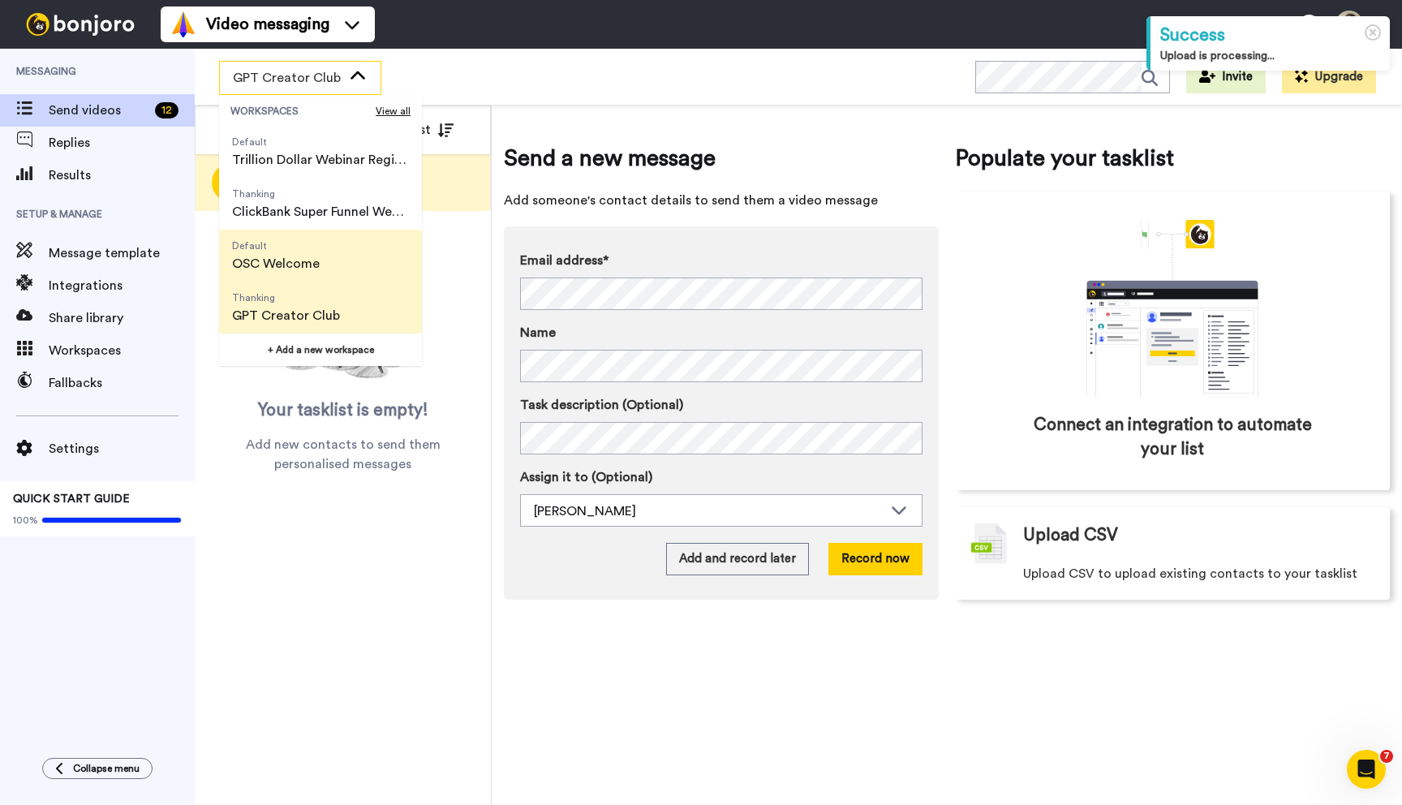
click at [317, 263] on span "OSC Welcome" at bounding box center [276, 263] width 88 height 19
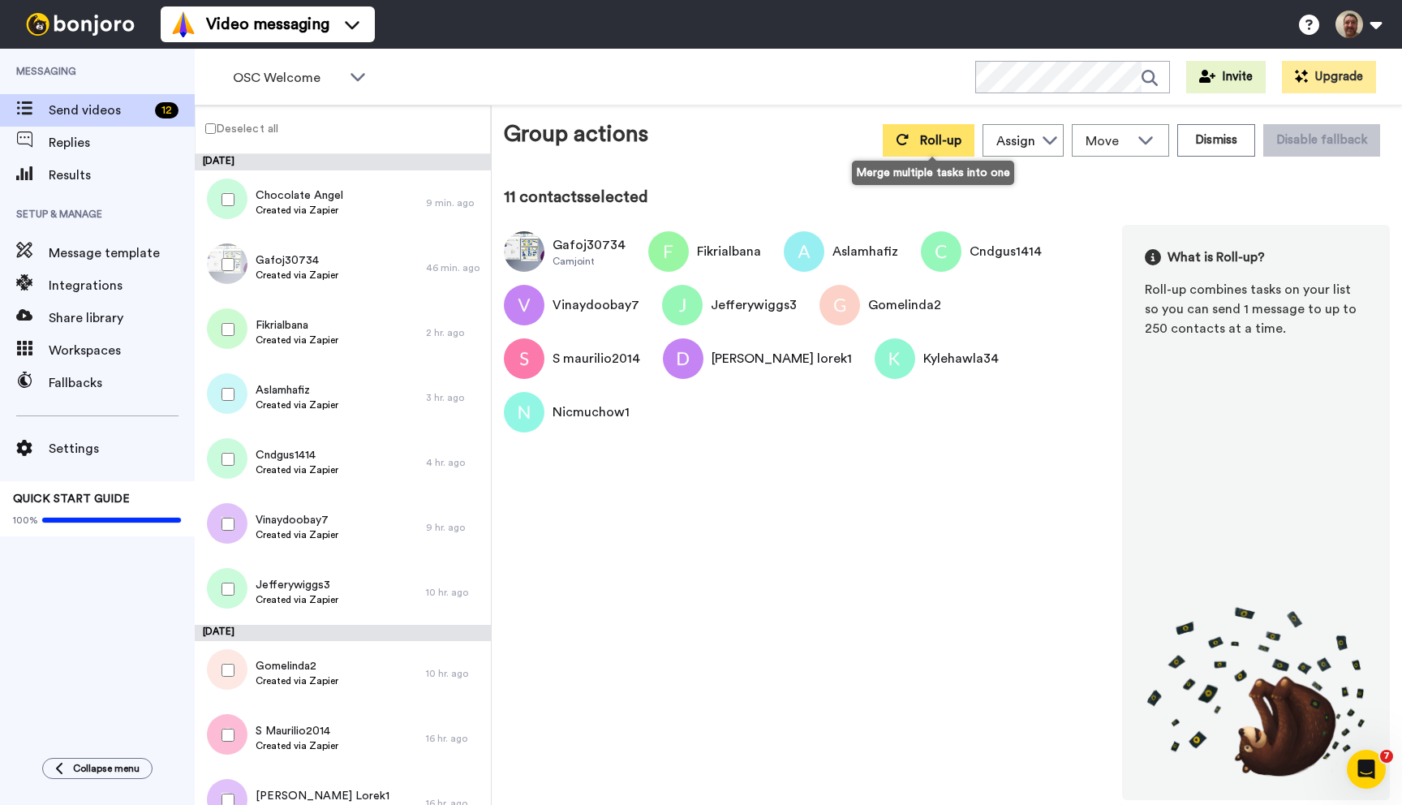
click at [925, 141] on span "Roll-up" at bounding box center [940, 140] width 41 height 13
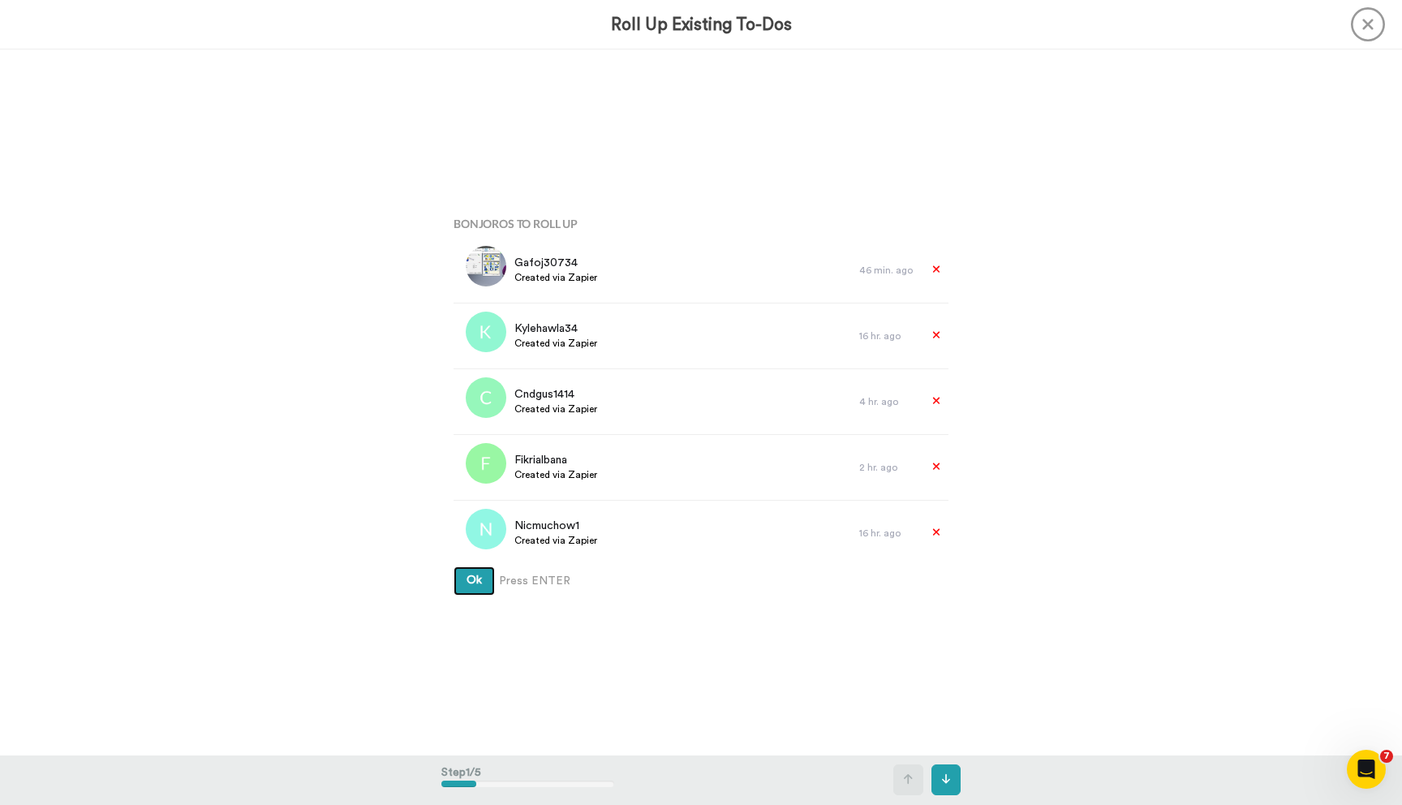
click at [454, 566] on button "Ok" at bounding box center [474, 580] width 41 height 29
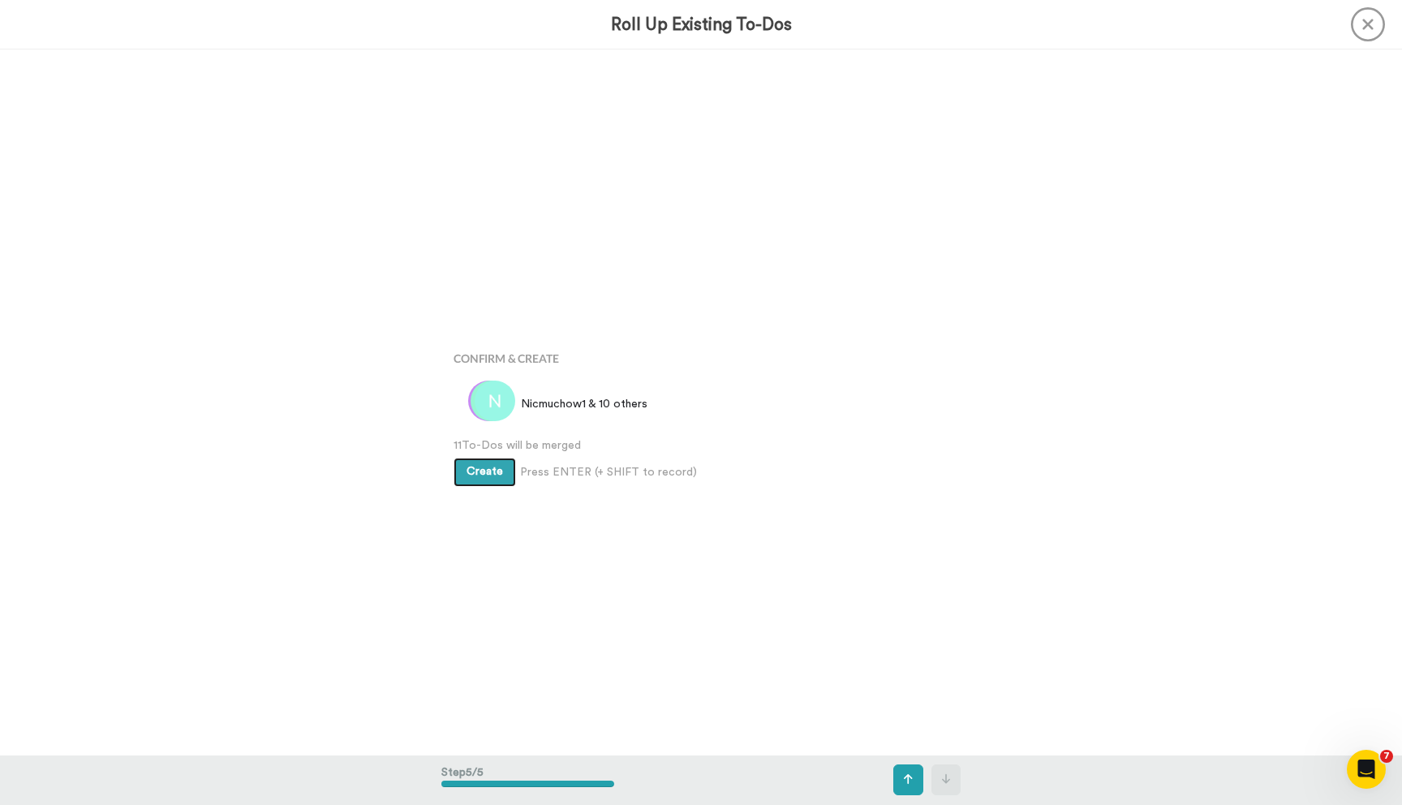
scroll to position [2822, 0]
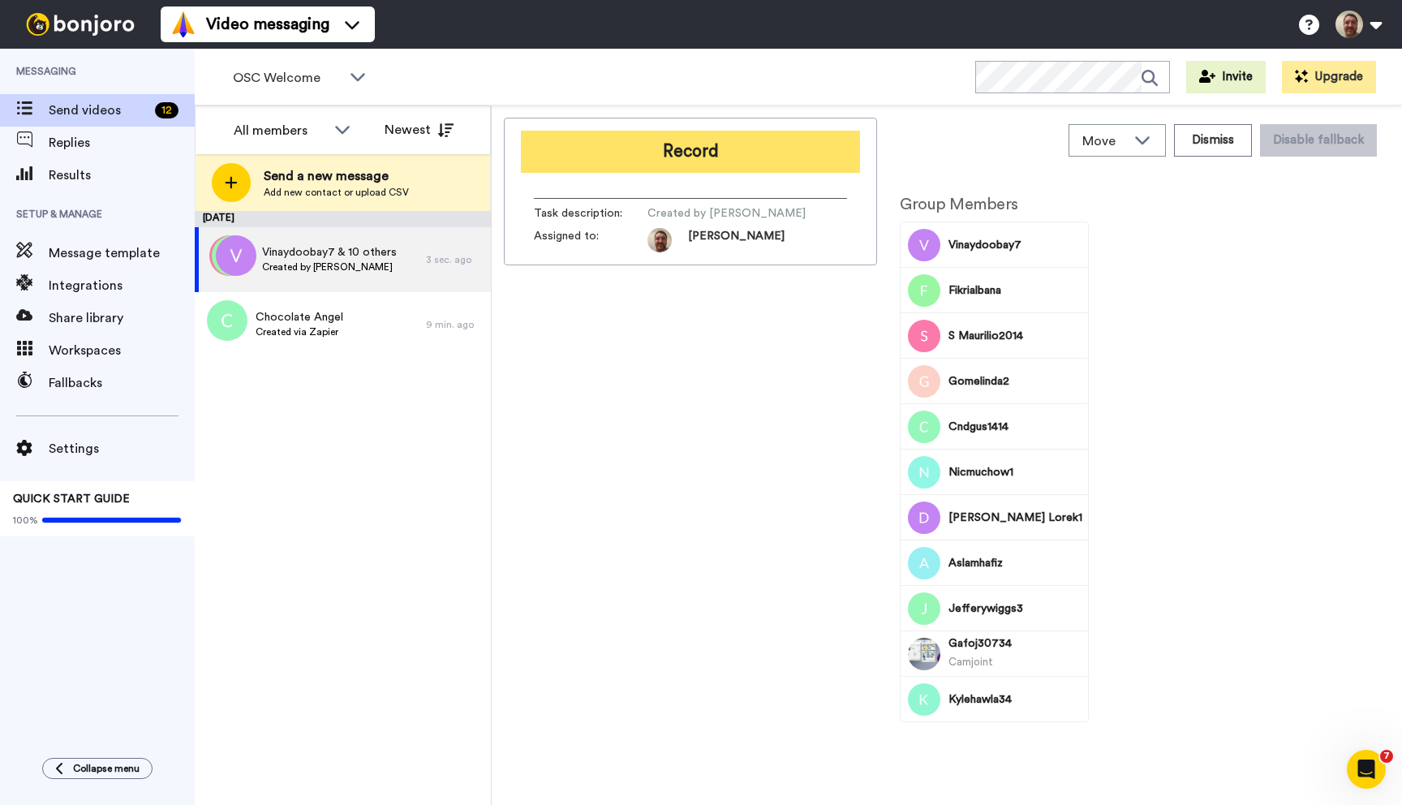
click at [688, 157] on button "Record" at bounding box center [690, 152] width 339 height 42
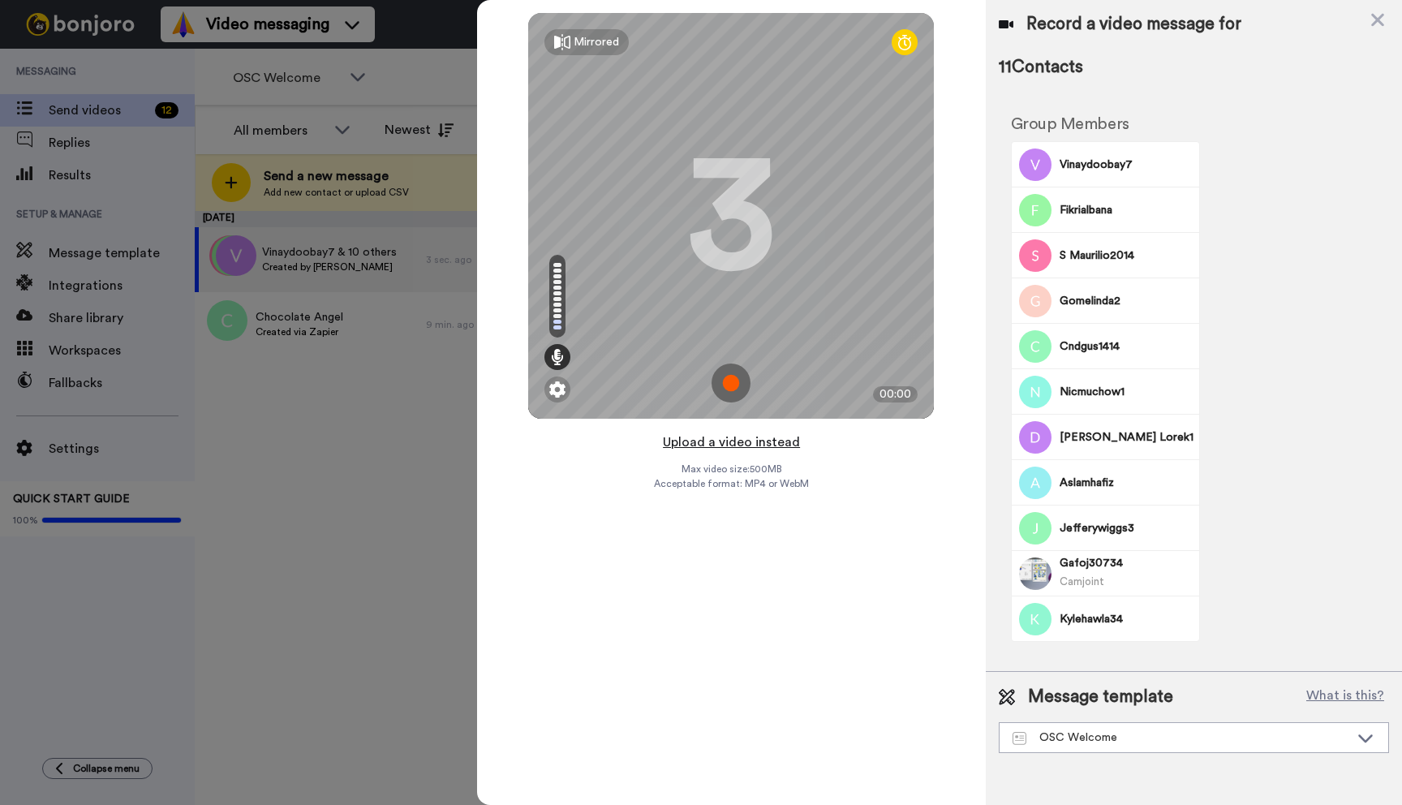
click at [722, 441] on button "Upload a video instead" at bounding box center [731, 442] width 147 height 21
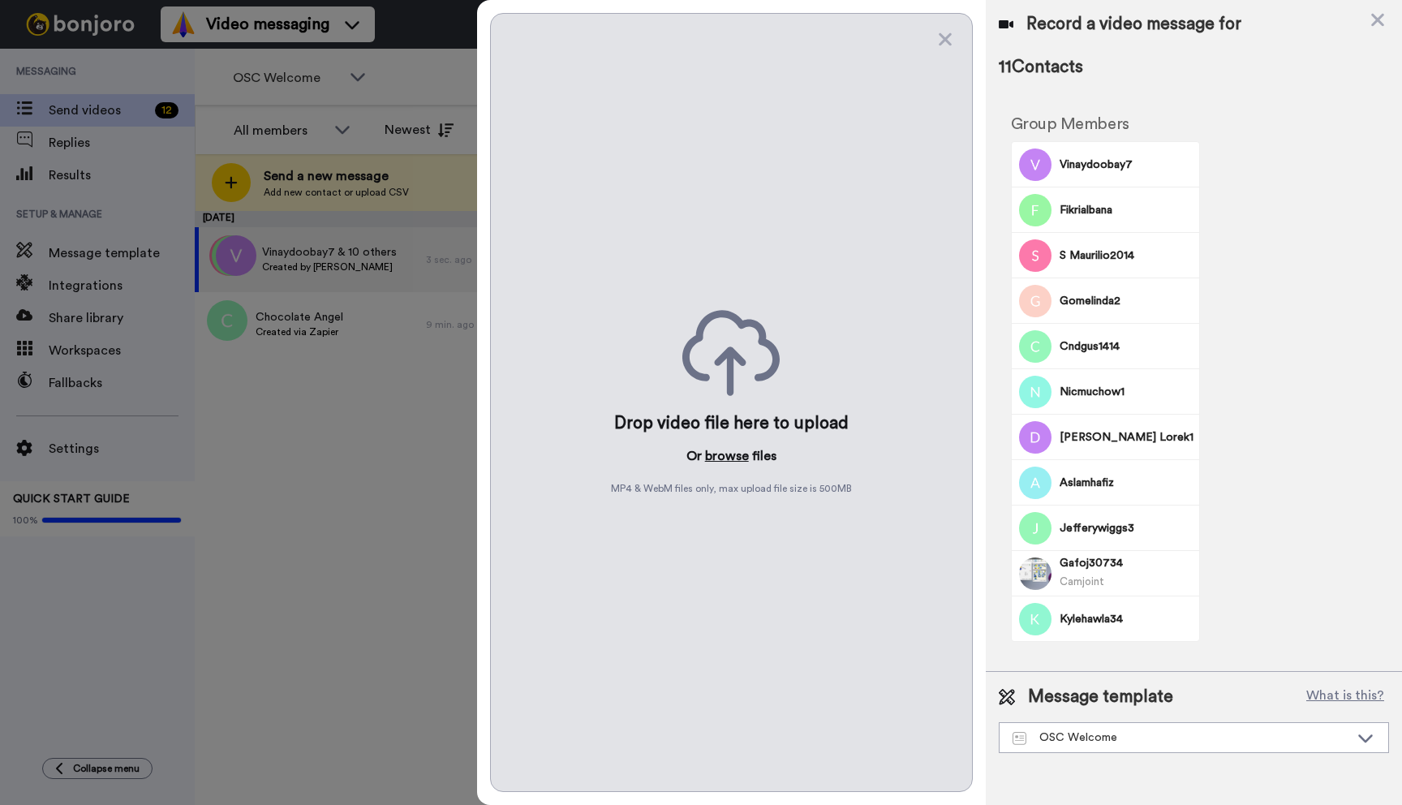
click at [722, 457] on button "browse" at bounding box center [727, 455] width 44 height 19
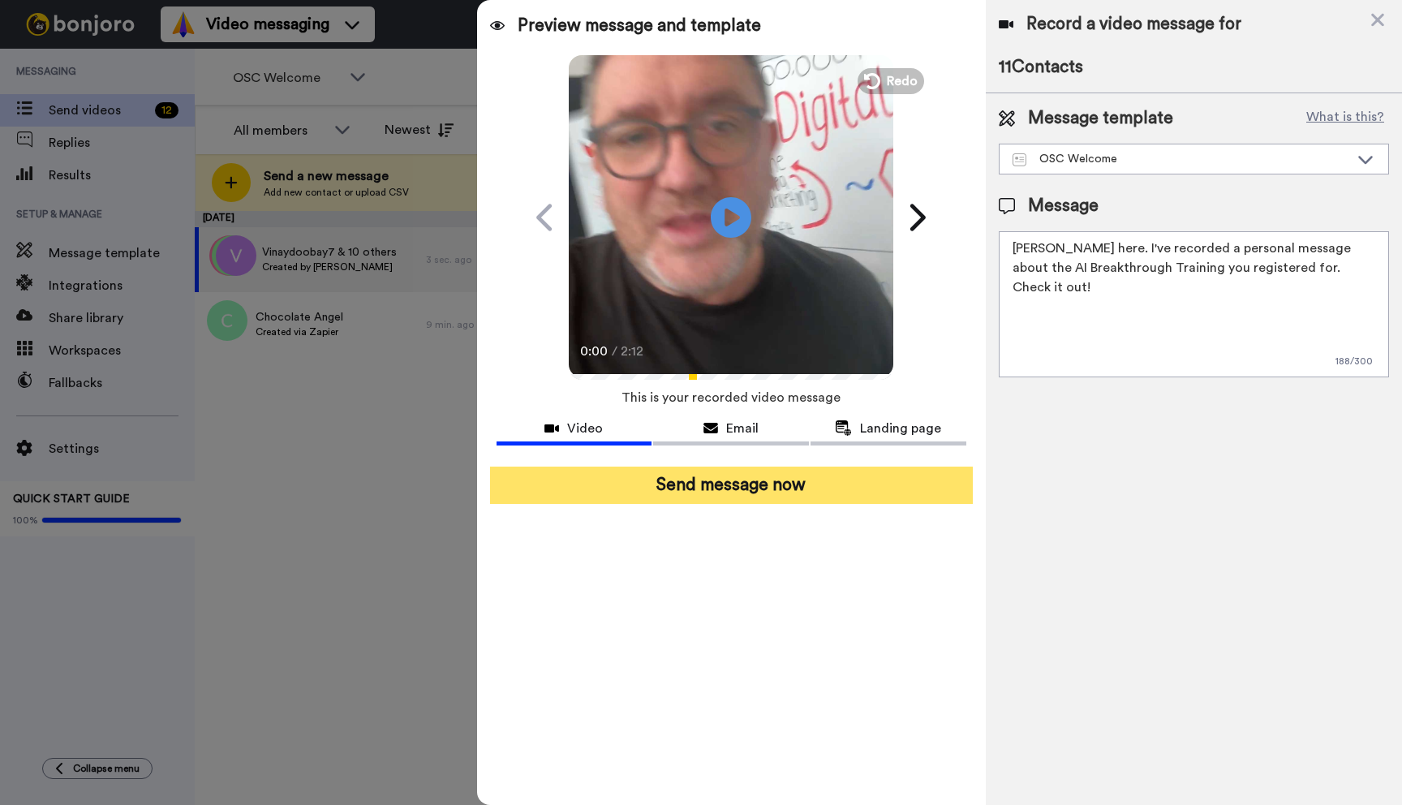
click at [717, 468] on button "Send message now" at bounding box center [731, 485] width 483 height 37
